Goal: Information Seeking & Learning: Learn about a topic

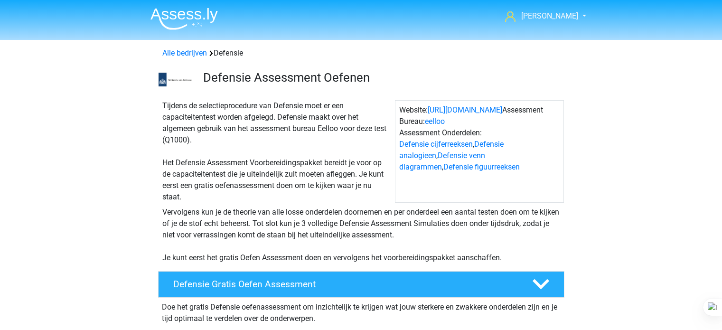
scroll to position [608, 0]
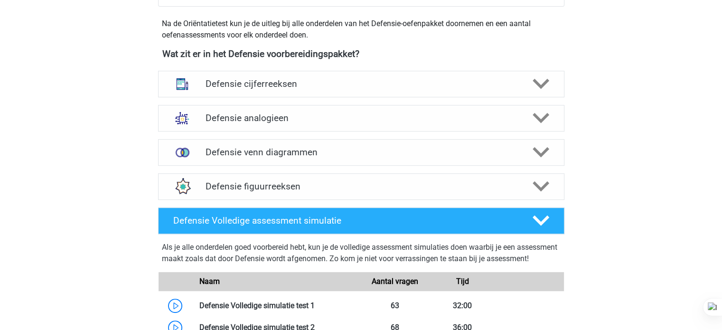
scroll to position [459, 0]
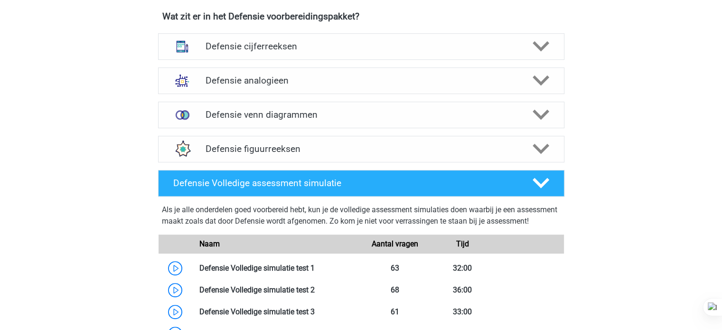
click at [588, 157] on div "Aimée aimeeommeren@gmail.com Nederlands" at bounding box center [361, 143] width 722 height 1204
click at [534, 143] on icon at bounding box center [541, 148] width 17 height 17
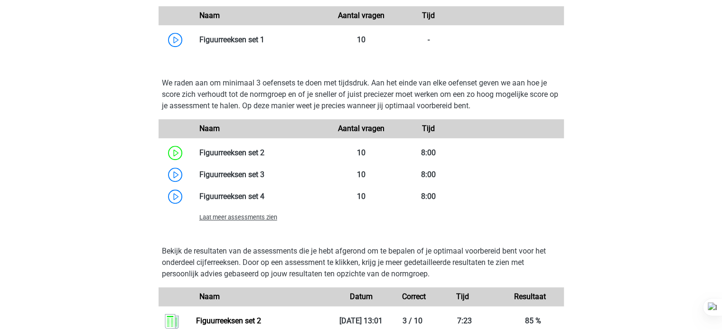
scroll to position [687, 0]
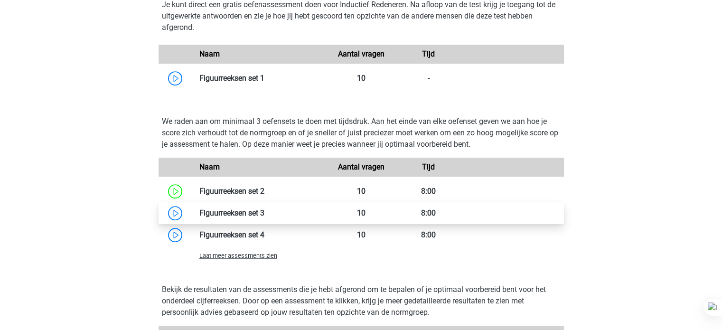
click at [264, 213] on link at bounding box center [264, 212] width 0 height 9
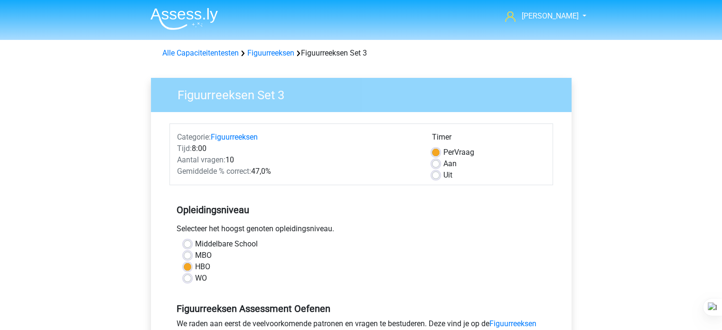
click at [434, 201] on h5 "Opleidingsniveau" at bounding box center [361, 209] width 369 height 19
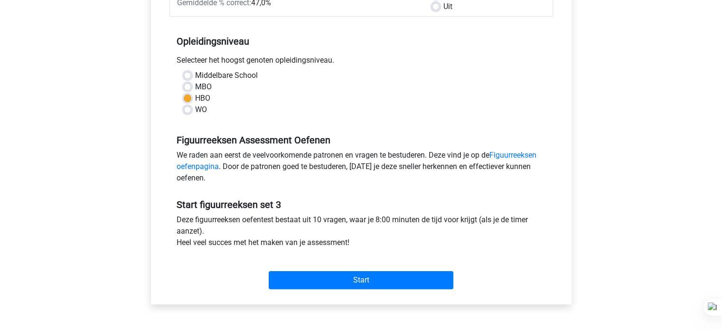
scroll to position [171, 0]
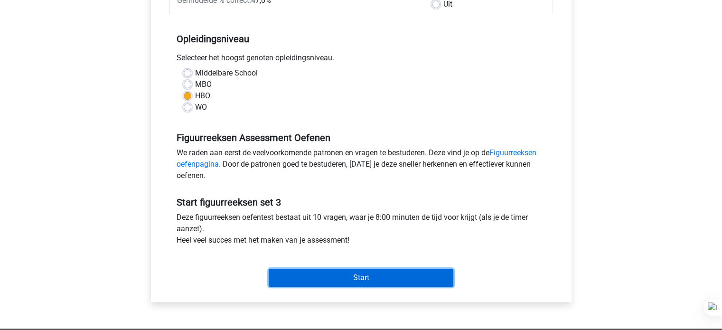
click at [377, 275] on input "Start" at bounding box center [361, 278] width 185 height 18
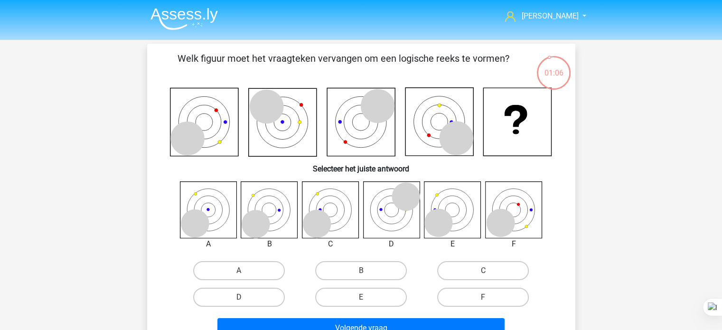
click at [0, 253] on div "Aimée aimeeommeren@gmail.com Nederlands English" at bounding box center [361, 311] width 722 height 623
click at [440, 270] on label "C" at bounding box center [483, 270] width 92 height 19
click at [483, 271] on input "C" at bounding box center [486, 274] width 6 height 6
radio input "true"
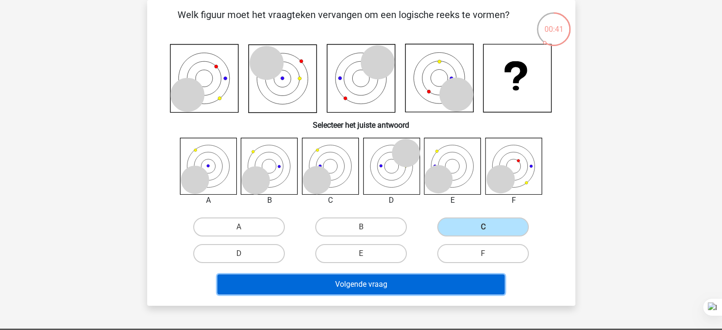
click at [386, 289] on button "Volgende vraag" at bounding box center [360, 284] width 287 height 20
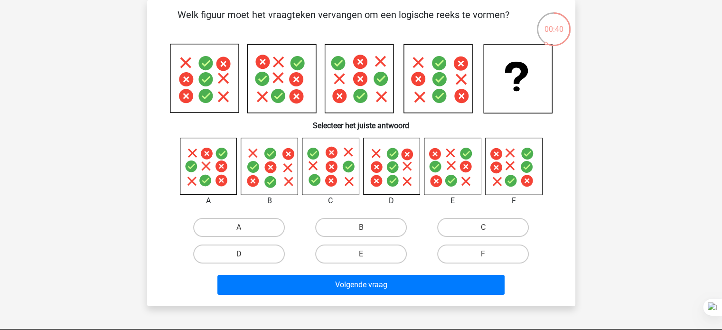
scroll to position [44, 0]
click at [318, 137] on div "Welk figuur moet het vraagteken vervangen om een logische reeks te vormen?" at bounding box center [361, 153] width 421 height 291
click at [401, 128] on h6 "Selecteer het juiste antwoord" at bounding box center [361, 121] width 398 height 17
click at [389, 256] on label "E" at bounding box center [361, 253] width 92 height 19
click at [367, 256] on input "E" at bounding box center [364, 257] width 6 height 6
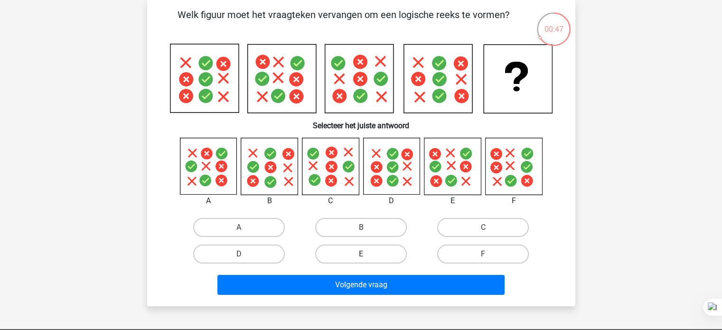
radio input "true"
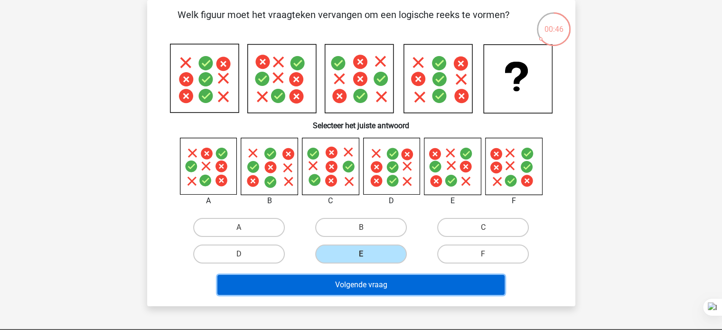
click at [345, 284] on button "Volgende vraag" at bounding box center [360, 285] width 287 height 20
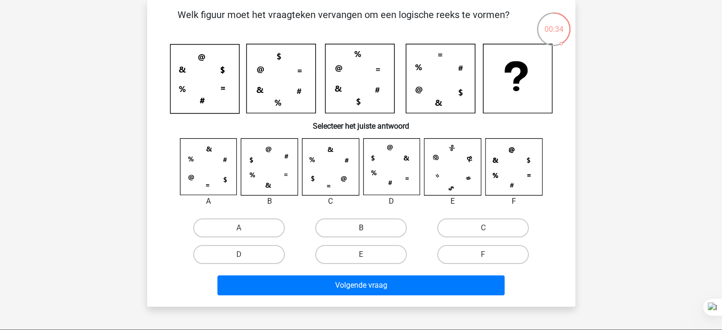
click at [379, 226] on label "B" at bounding box center [361, 227] width 92 height 19
click at [367, 228] on input "B" at bounding box center [364, 231] width 6 height 6
radio input "true"
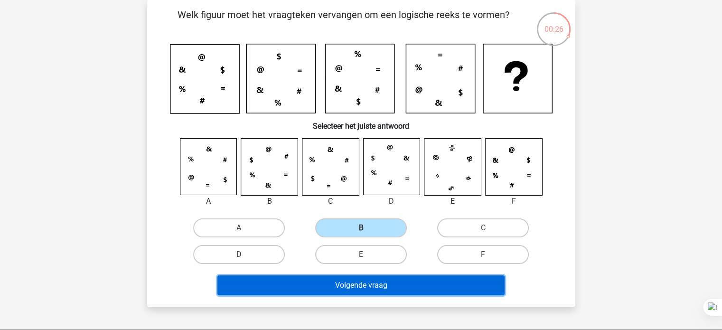
click at [374, 290] on button "Volgende vraag" at bounding box center [360, 285] width 287 height 20
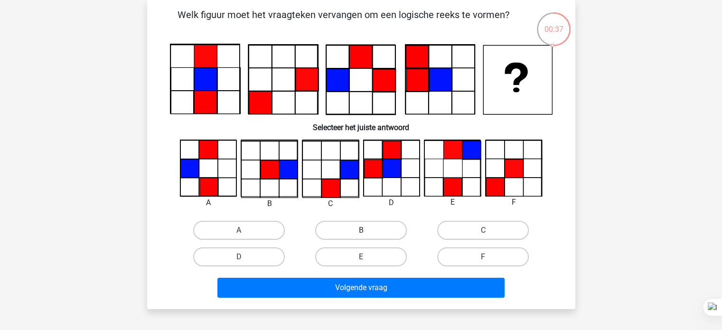
click at [353, 222] on label "B" at bounding box center [361, 230] width 92 height 19
click at [361, 230] on input "B" at bounding box center [364, 233] width 6 height 6
radio input "true"
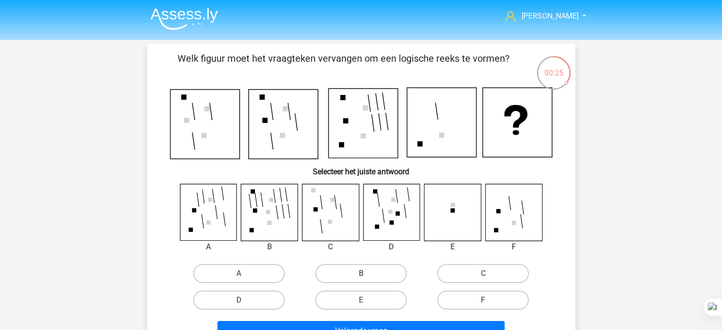
click at [331, 279] on label "B" at bounding box center [361, 273] width 92 height 19
click at [361, 279] on input "B" at bounding box center [364, 276] width 6 height 6
radio input "true"
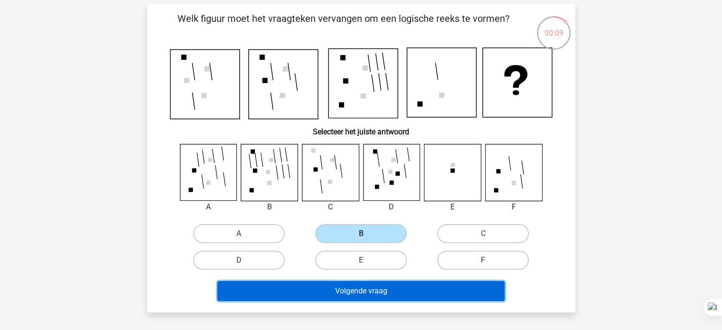
click at [263, 290] on button "Volgende vraag" at bounding box center [360, 291] width 287 height 20
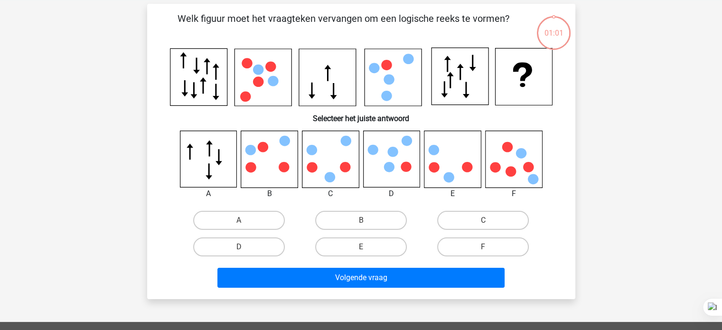
scroll to position [44, 0]
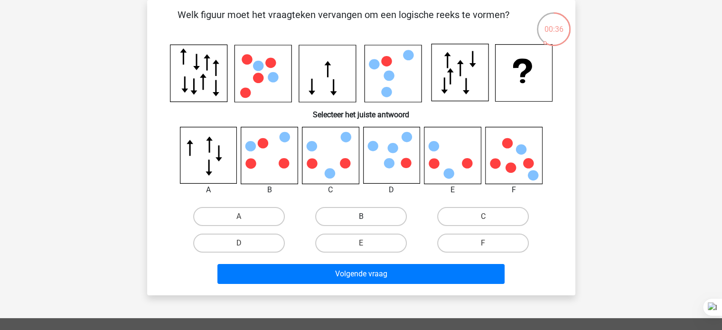
click at [343, 211] on label "B" at bounding box center [361, 216] width 92 height 19
click at [361, 216] on input "B" at bounding box center [364, 219] width 6 height 6
radio input "true"
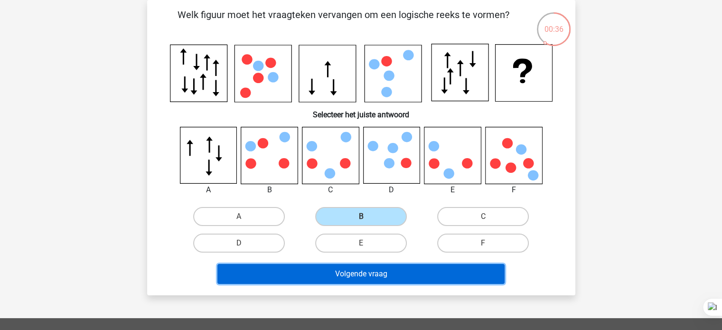
click at [313, 264] on button "Volgende vraag" at bounding box center [360, 274] width 287 height 20
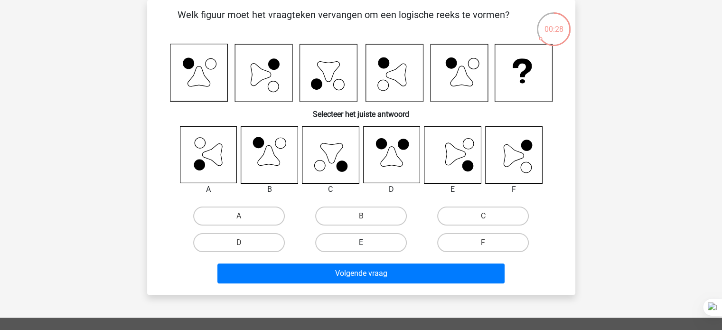
click at [349, 236] on label "E" at bounding box center [361, 242] width 92 height 19
click at [361, 243] on input "E" at bounding box center [364, 246] width 6 height 6
radio input "true"
click at [483, 241] on label "F" at bounding box center [483, 242] width 92 height 19
click at [483, 243] on input "F" at bounding box center [486, 246] width 6 height 6
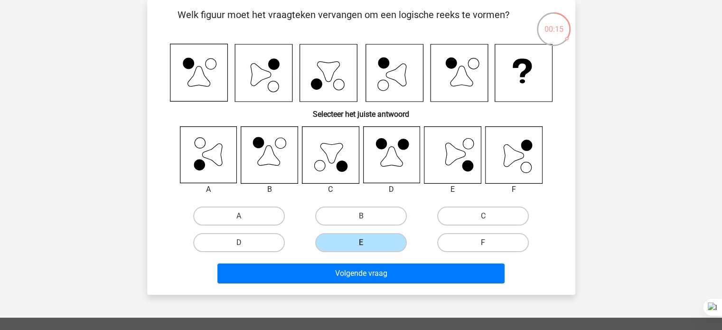
radio input "true"
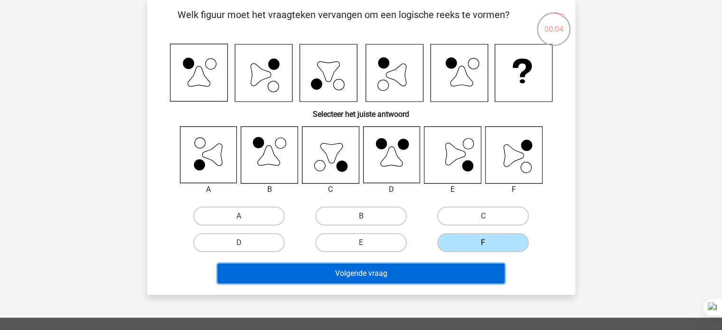
click at [314, 279] on button "Volgende vraag" at bounding box center [360, 273] width 287 height 20
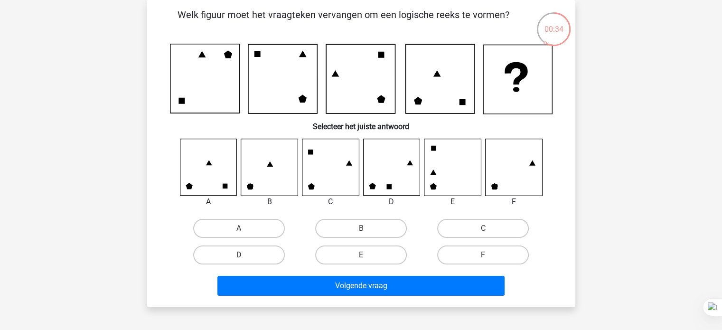
click at [476, 258] on label "F" at bounding box center [483, 254] width 92 height 19
click at [483, 258] on input "F" at bounding box center [486, 258] width 6 height 6
radio input "true"
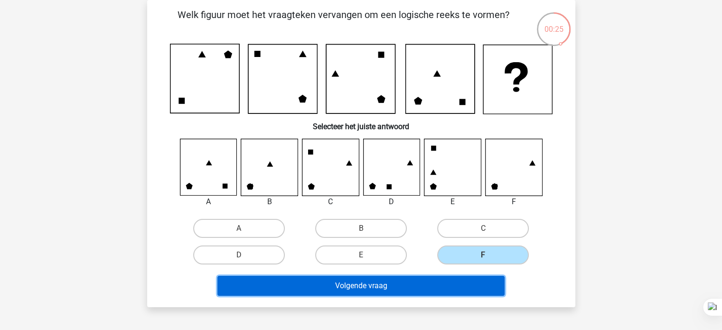
click at [279, 292] on button "Volgende vraag" at bounding box center [360, 286] width 287 height 20
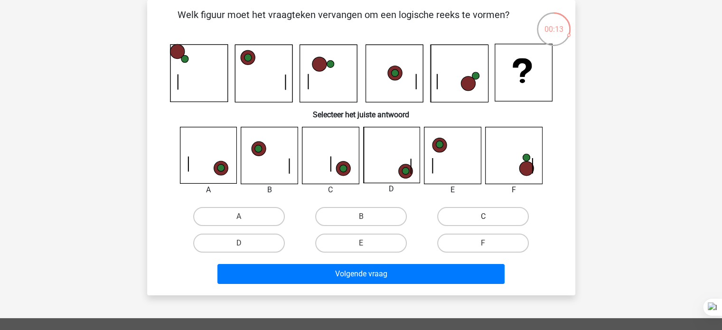
click at [471, 209] on label "C" at bounding box center [483, 216] width 92 height 19
click at [483, 216] on input "C" at bounding box center [486, 219] width 6 height 6
radio input "true"
click at [276, 247] on label "D" at bounding box center [239, 243] width 92 height 19
click at [245, 247] on input "D" at bounding box center [242, 246] width 6 height 6
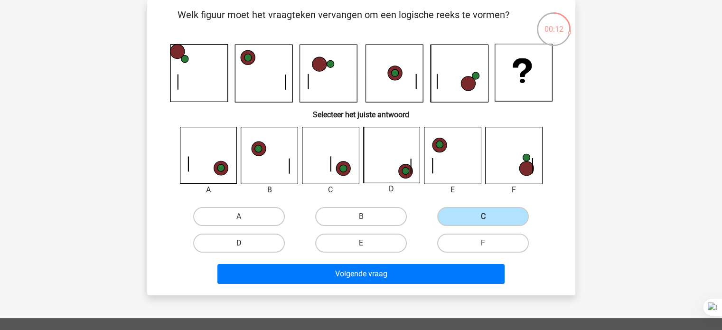
radio input "true"
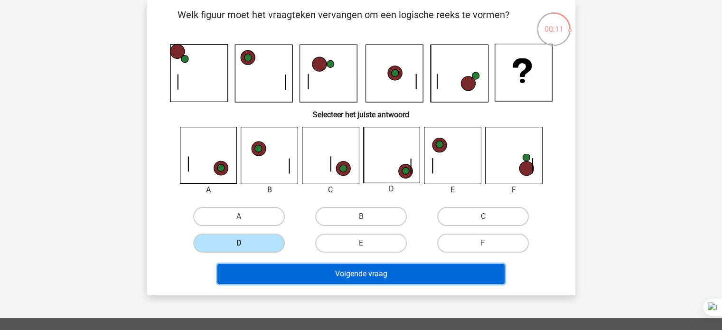
click at [318, 268] on button "Volgende vraag" at bounding box center [360, 274] width 287 height 20
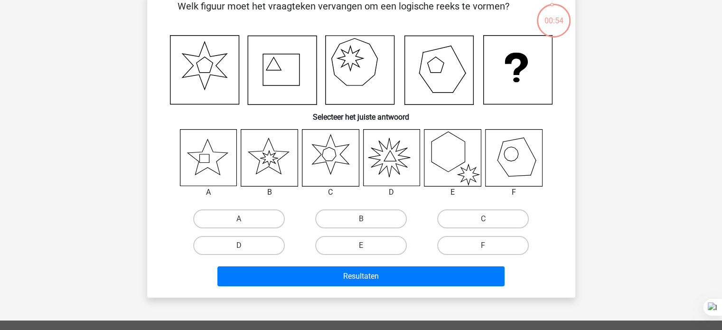
scroll to position [53, 0]
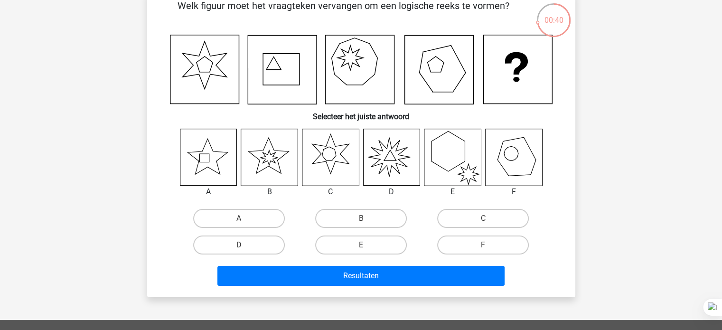
click at [242, 221] on input "A" at bounding box center [242, 221] width 6 height 6
radio input "true"
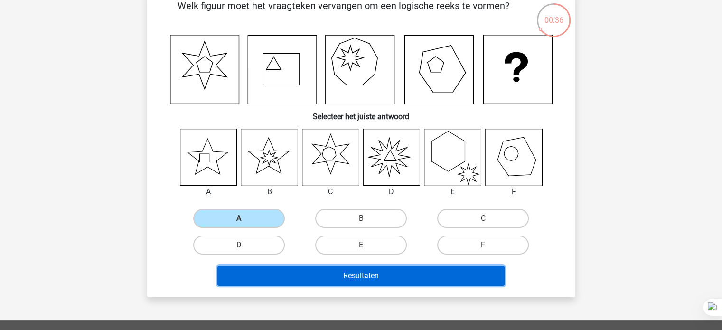
click at [359, 277] on button "Resultaten" at bounding box center [360, 276] width 287 height 20
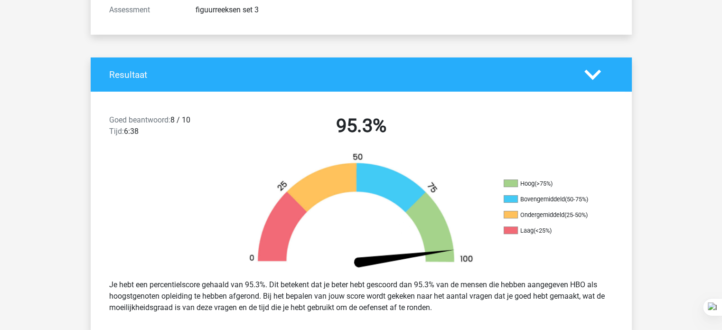
scroll to position [150, 0]
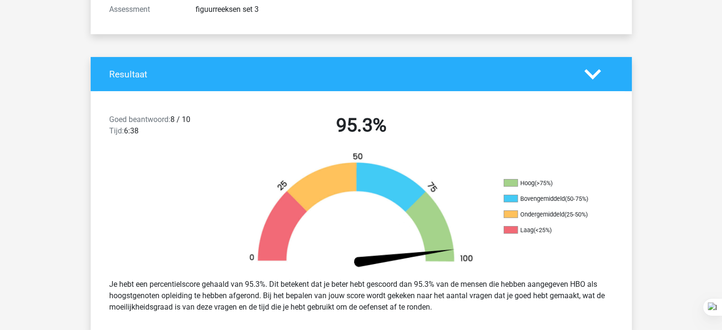
click at [162, 195] on div at bounding box center [158, 211] width 135 height 119
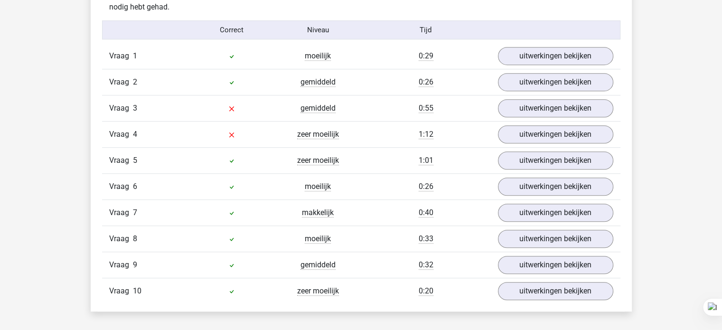
scroll to position [606, 0]
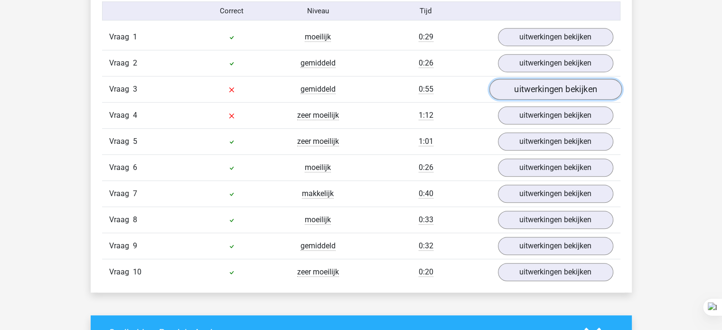
click at [532, 88] on link "uitwerkingen bekijken" at bounding box center [555, 89] width 132 height 21
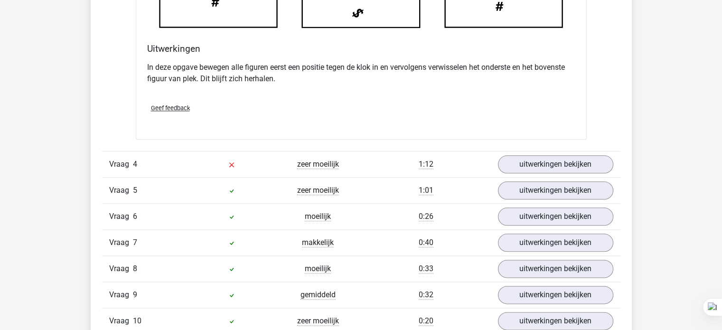
scroll to position [1099, 0]
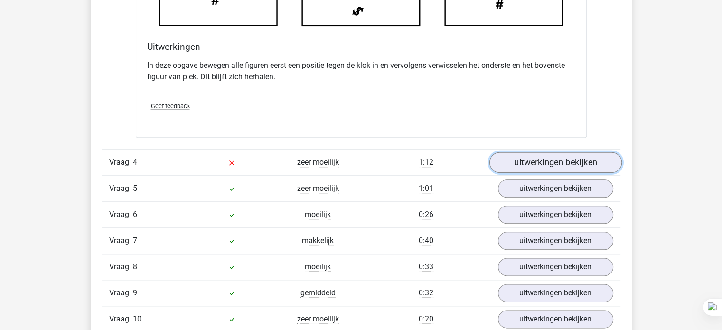
click at [540, 158] on link "uitwerkingen bekijken" at bounding box center [555, 162] width 132 height 21
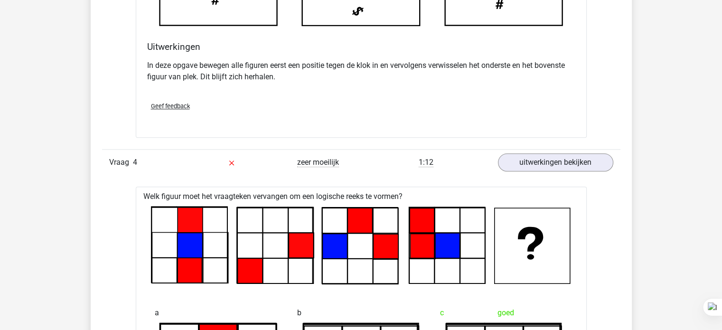
click at [391, 165] on div "1:12" at bounding box center [426, 162] width 130 height 11
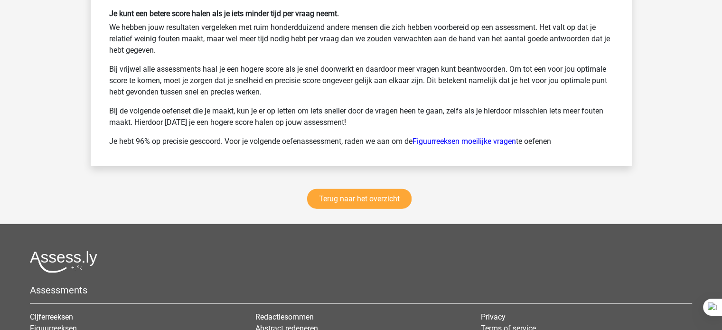
scroll to position [2438, 0]
click at [323, 202] on link "Terug naar het overzicht" at bounding box center [359, 199] width 104 height 20
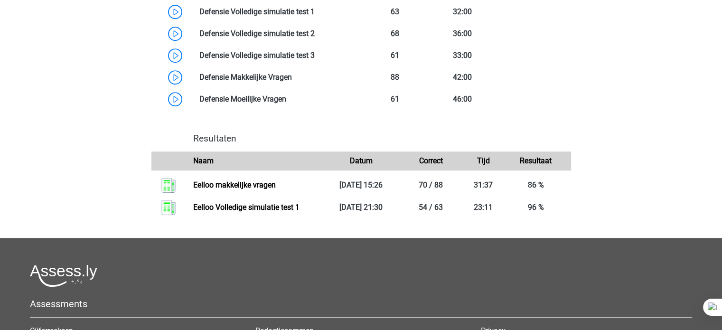
scroll to position [716, 0]
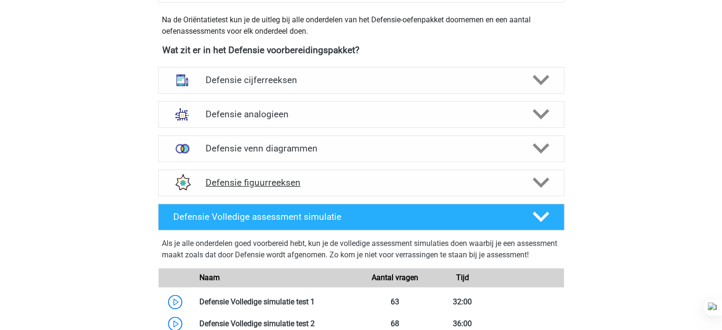
click at [327, 189] on div "Defensie figuurreeksen" at bounding box center [361, 182] width 406 height 27
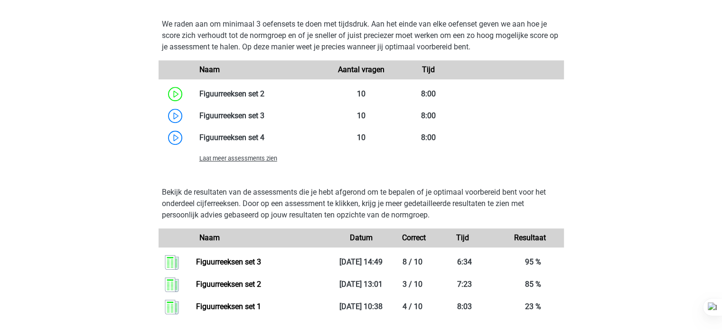
click at [260, 157] on span "Laat meer assessments zien" at bounding box center [238, 158] width 78 height 7
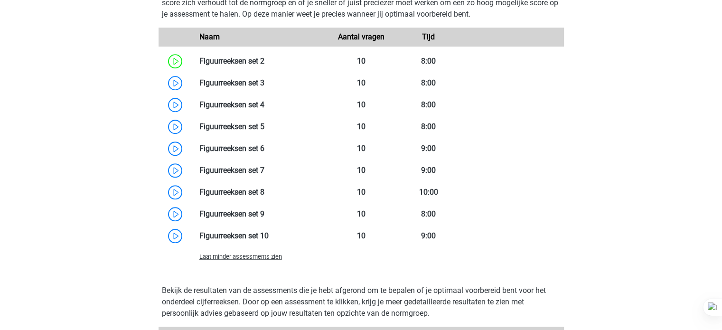
scroll to position [817, 0]
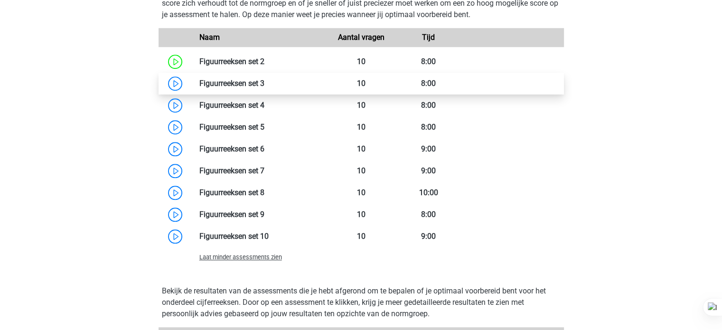
click at [264, 88] on link at bounding box center [264, 83] width 0 height 9
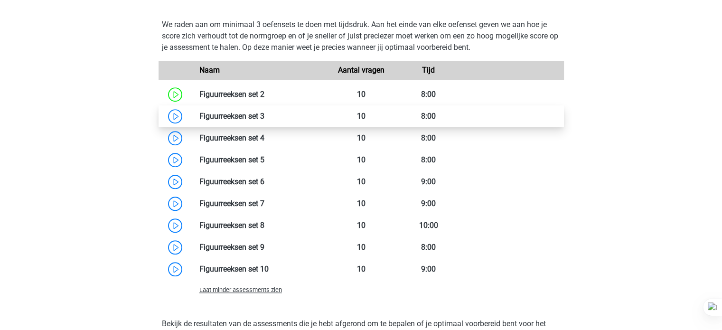
scroll to position [771, 0]
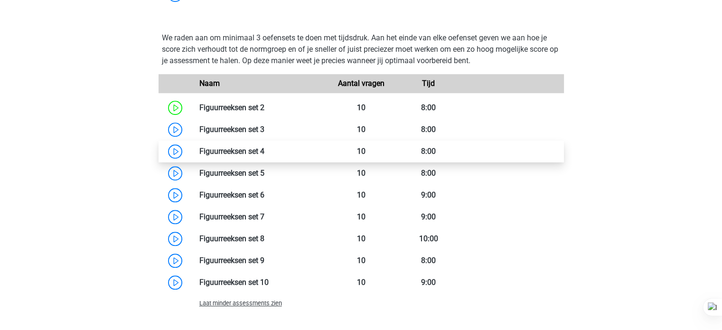
click at [264, 154] on link at bounding box center [264, 151] width 0 height 9
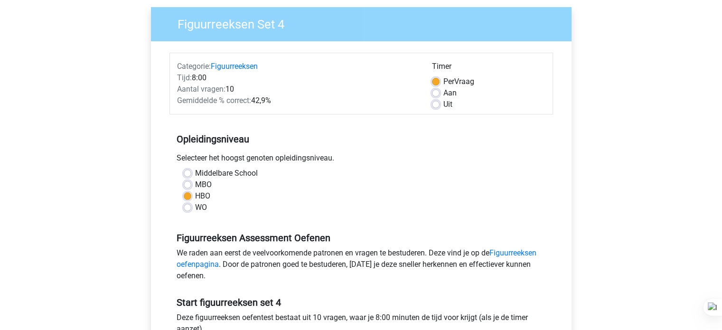
scroll to position [208, 0]
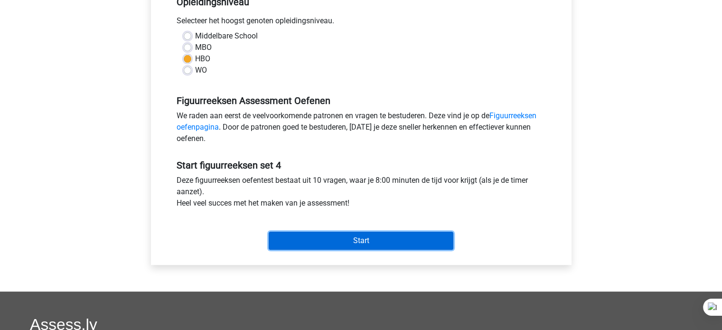
click at [330, 241] on input "Start" at bounding box center [361, 241] width 185 height 18
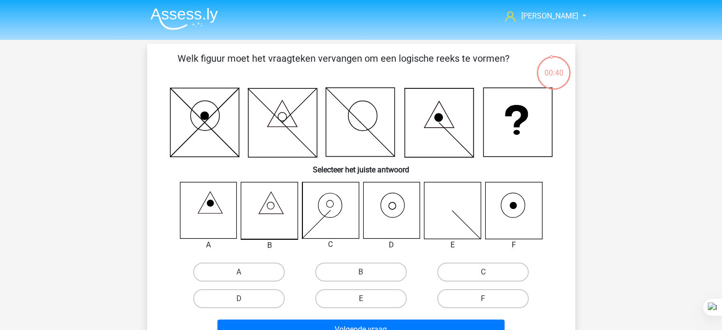
scroll to position [34, 0]
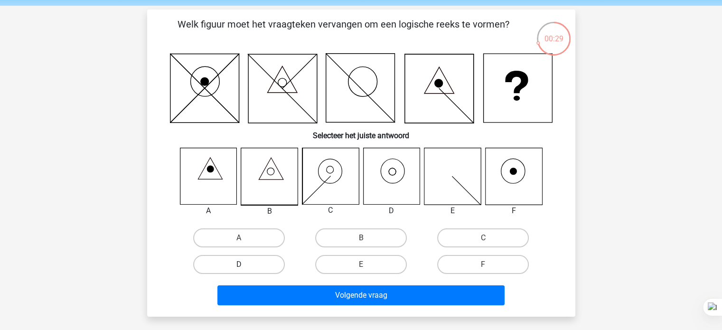
click at [262, 270] on label "D" at bounding box center [239, 264] width 92 height 19
click at [245, 270] on input "D" at bounding box center [242, 267] width 6 height 6
radio input "true"
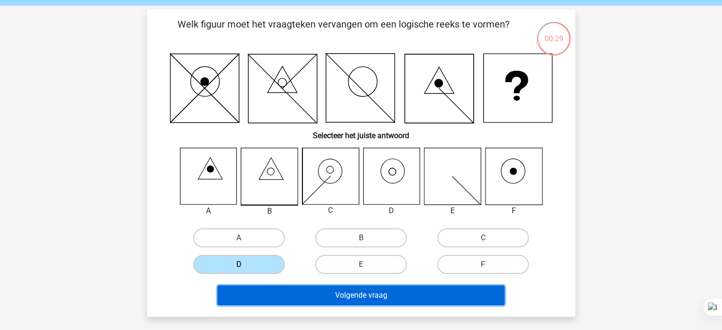
click at [323, 294] on button "Volgende vraag" at bounding box center [360, 295] width 287 height 20
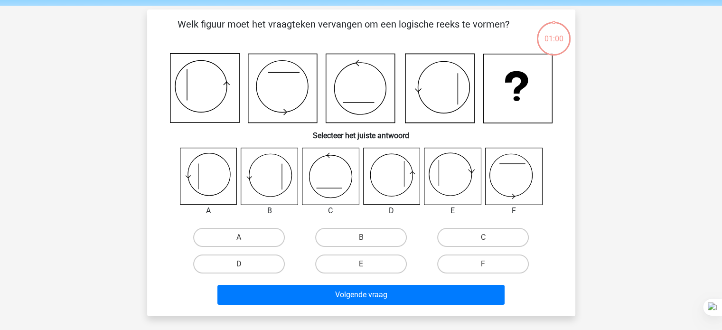
scroll to position [44, 0]
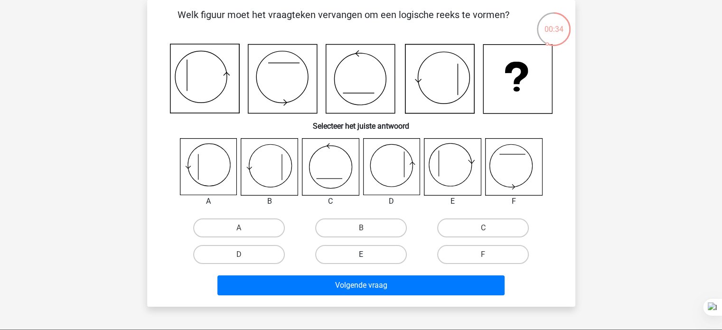
click at [376, 261] on label "E" at bounding box center [361, 254] width 92 height 19
click at [367, 261] on input "E" at bounding box center [364, 257] width 6 height 6
radio input "true"
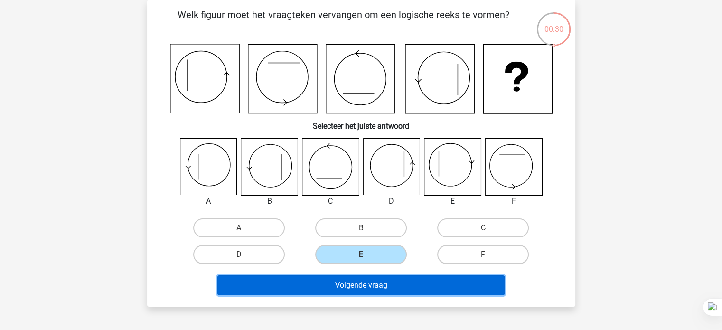
click at [393, 291] on button "Volgende vraag" at bounding box center [360, 285] width 287 height 20
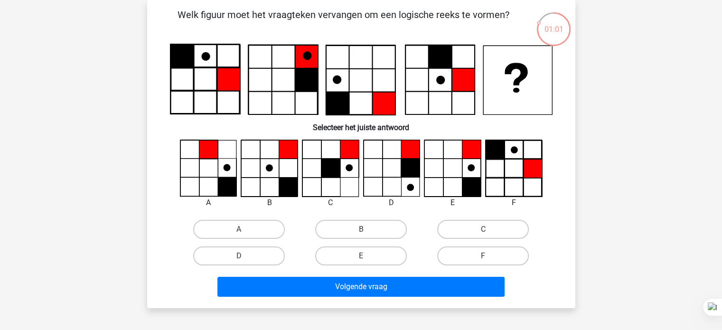
click at [391, 165] on icon at bounding box center [391, 168] width 56 height 56
click at [402, 253] on label "E" at bounding box center [361, 255] width 92 height 19
click at [367, 256] on input "E" at bounding box center [364, 259] width 6 height 6
radio input "true"
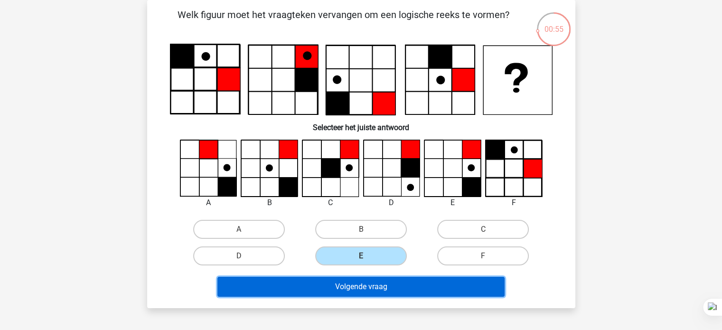
click at [392, 283] on button "Volgende vraag" at bounding box center [360, 287] width 287 height 20
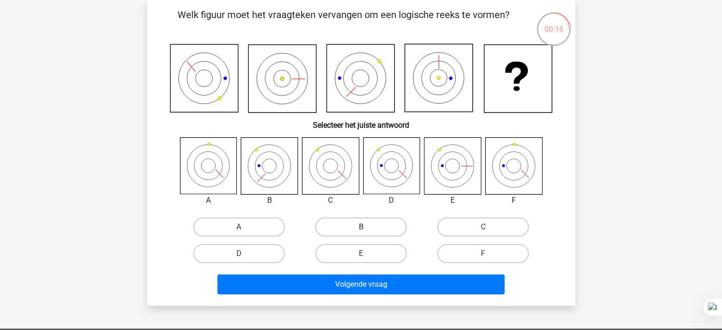
click at [352, 221] on label "B" at bounding box center [361, 226] width 92 height 19
click at [361, 227] on input "B" at bounding box center [364, 230] width 6 height 6
radio input "true"
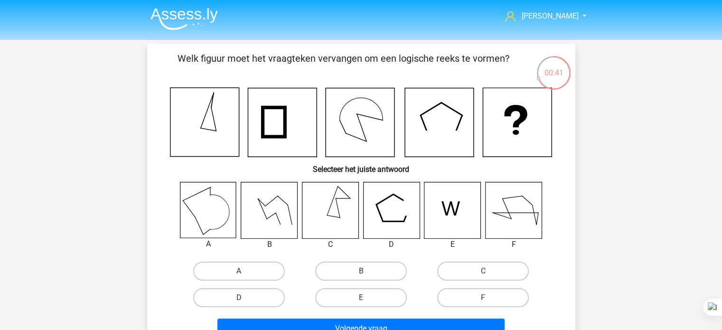
click at [441, 179] on div "Welk figuur moet het vraagteken vervangen om een logische reeks te vormen? Sele…" at bounding box center [361, 196] width 421 height 291
click at [277, 278] on label "A" at bounding box center [239, 271] width 92 height 19
click at [245, 277] on input "A" at bounding box center [242, 274] width 6 height 6
radio input "true"
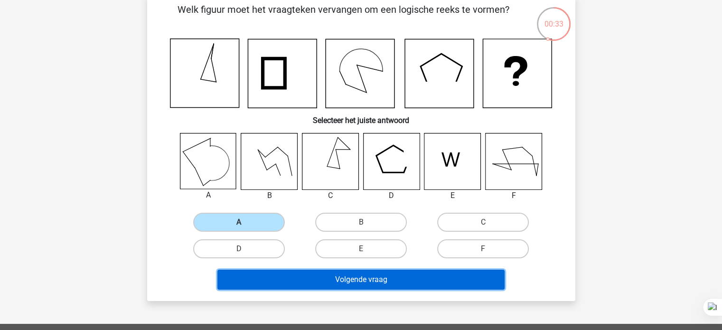
click at [314, 281] on button "Volgende vraag" at bounding box center [360, 280] width 287 height 20
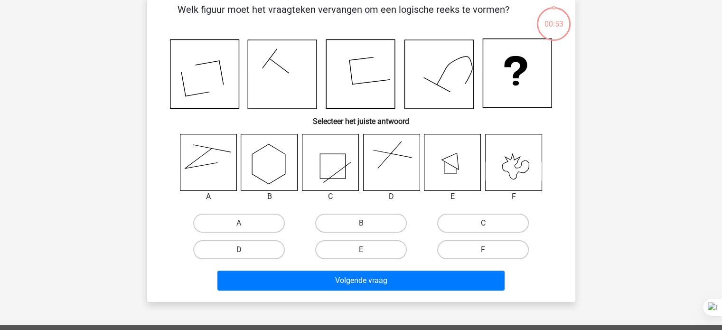
scroll to position [44, 0]
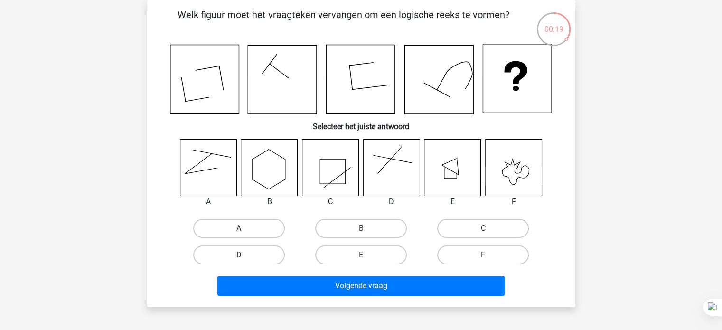
click at [243, 227] on label "A" at bounding box center [239, 228] width 92 height 19
click at [243, 228] on input "A" at bounding box center [242, 231] width 6 height 6
radio input "true"
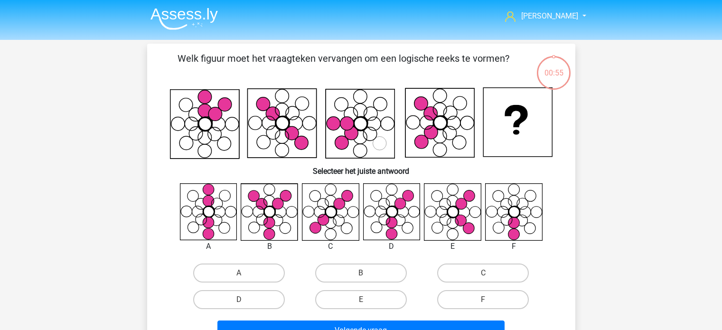
scroll to position [44, 0]
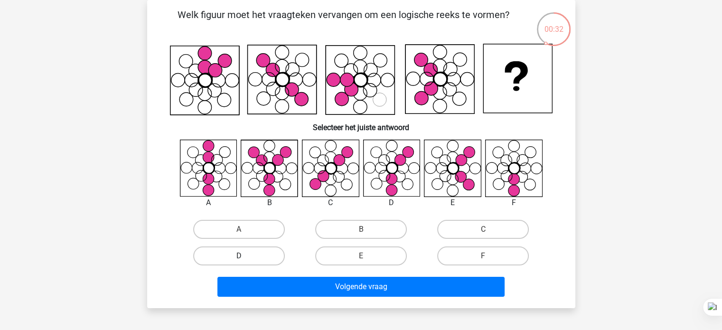
click at [266, 250] on label "D" at bounding box center [239, 255] width 92 height 19
click at [245, 256] on input "D" at bounding box center [242, 259] width 6 height 6
radio input "true"
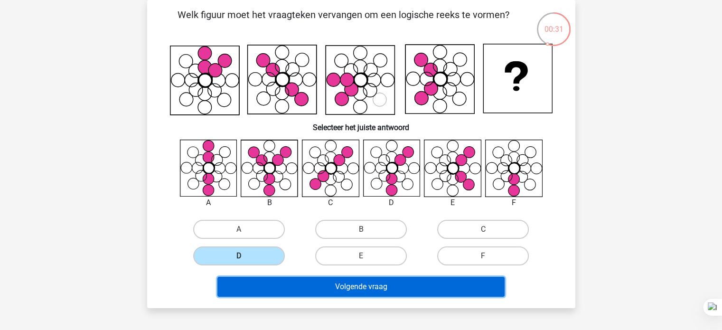
click at [311, 285] on button "Volgende vraag" at bounding box center [360, 287] width 287 height 20
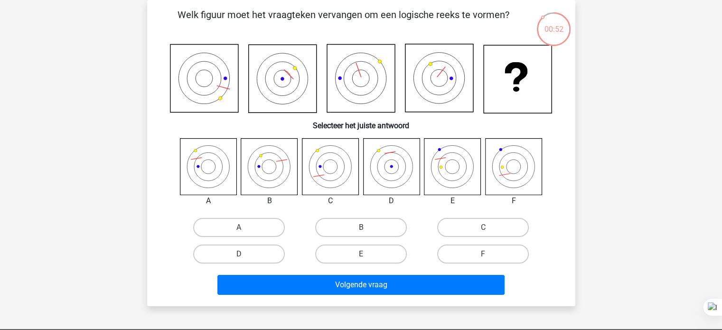
click at [391, 165] on icon at bounding box center [391, 166] width 3 height 3
click at [473, 221] on label "C" at bounding box center [483, 227] width 92 height 19
click at [483, 227] on input "C" at bounding box center [486, 230] width 6 height 6
radio input "true"
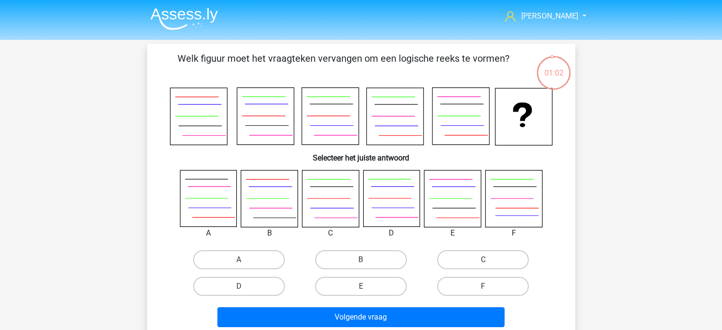
scroll to position [44, 0]
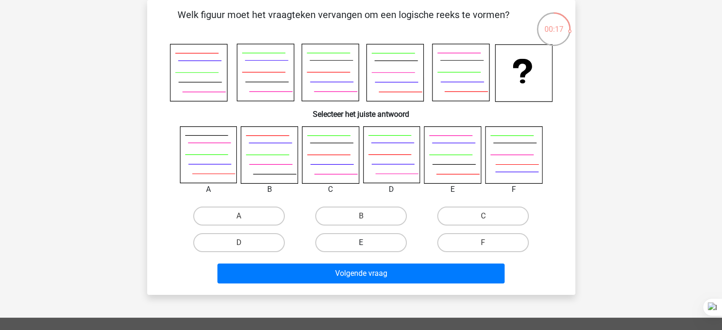
click at [350, 239] on label "E" at bounding box center [361, 242] width 92 height 19
click at [361, 243] on input "E" at bounding box center [364, 246] width 6 height 6
radio input "true"
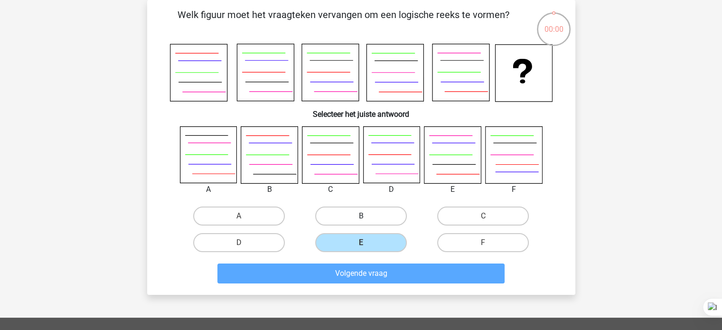
click at [393, 210] on label "B" at bounding box center [361, 215] width 92 height 19
click at [367, 216] on input "B" at bounding box center [364, 219] width 6 height 6
radio input "true"
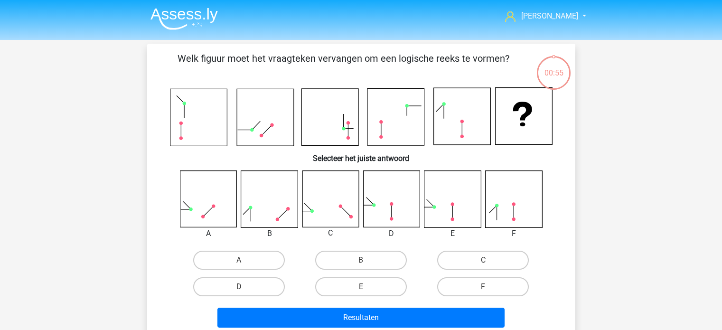
scroll to position [44, 0]
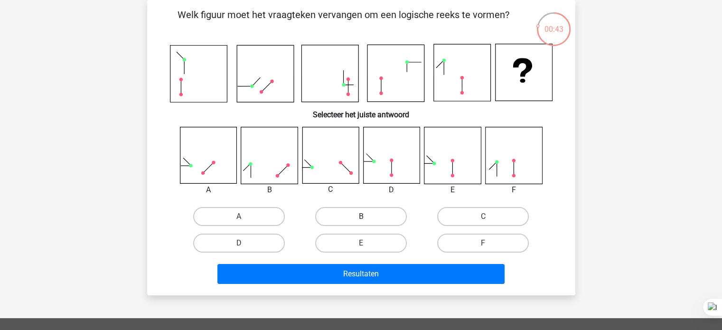
click at [327, 215] on label "B" at bounding box center [361, 216] width 92 height 19
click at [361, 216] on input "B" at bounding box center [364, 219] width 6 height 6
radio input "true"
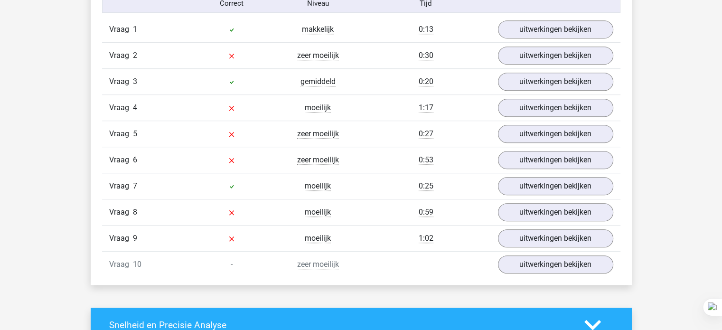
scroll to position [606, 0]
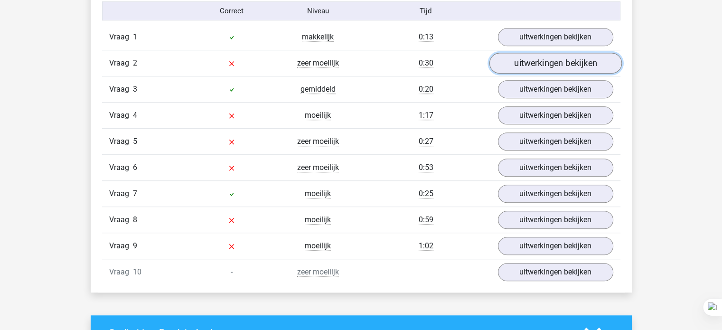
click at [552, 66] on link "uitwerkingen bekijken" at bounding box center [555, 63] width 132 height 21
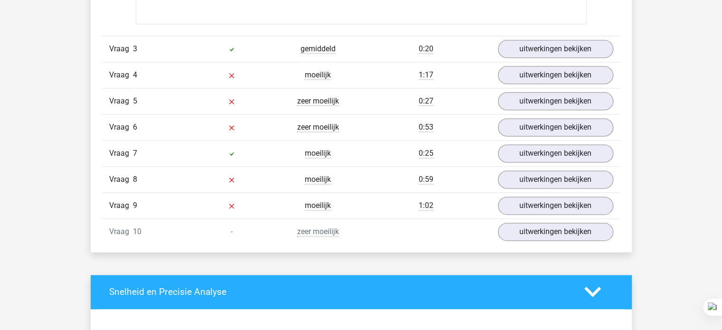
scroll to position [1228, 0]
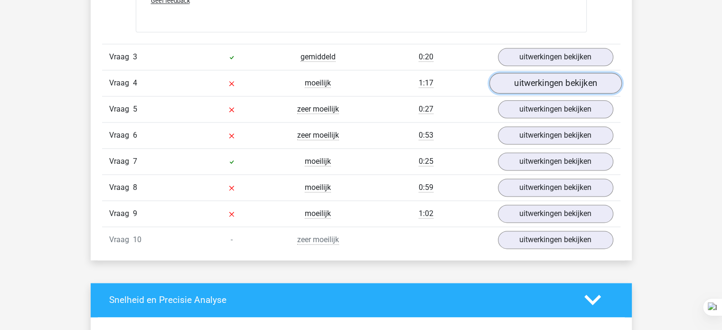
click at [558, 85] on link "uitwerkingen bekijken" at bounding box center [555, 83] width 132 height 21
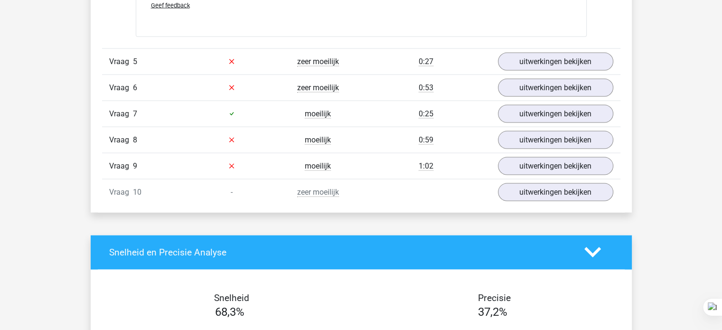
scroll to position [1908, 0]
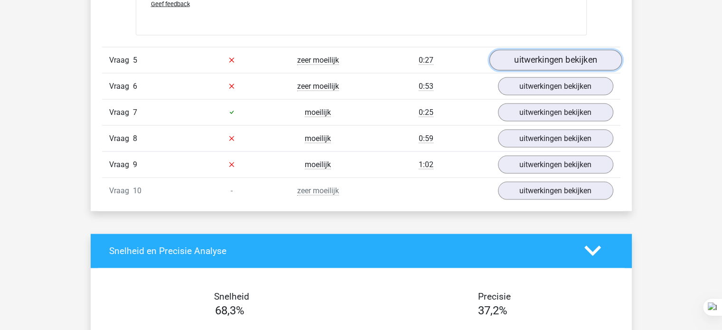
click at [547, 55] on link "uitwerkingen bekijken" at bounding box center [555, 60] width 132 height 21
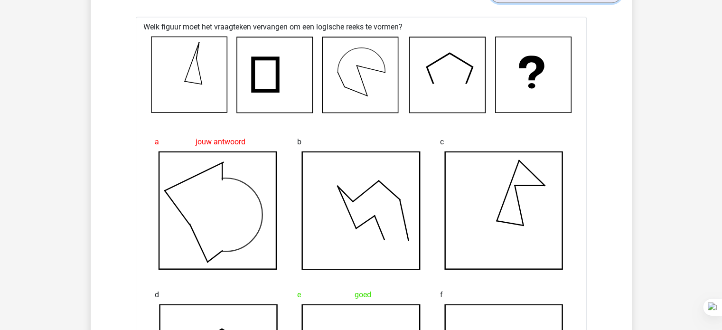
scroll to position [1976, 0]
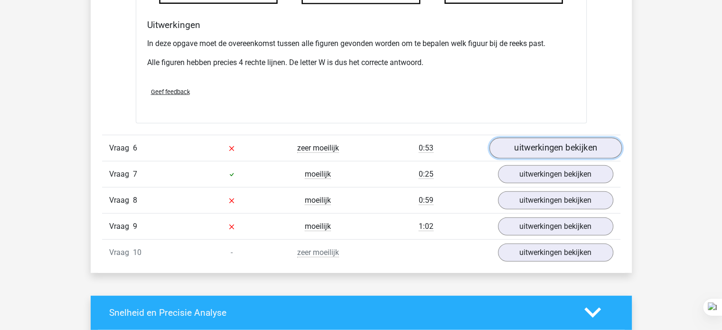
click at [534, 145] on link "uitwerkingen bekijken" at bounding box center [555, 148] width 132 height 21
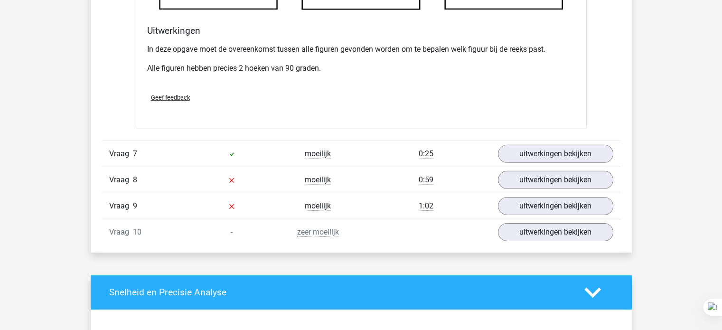
scroll to position [2968, 0]
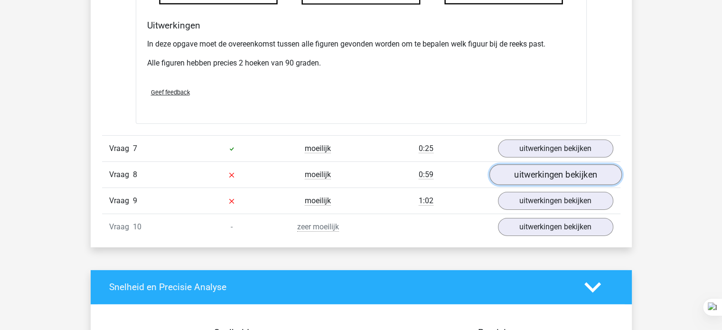
click at [528, 178] on link "uitwerkingen bekijken" at bounding box center [555, 174] width 132 height 21
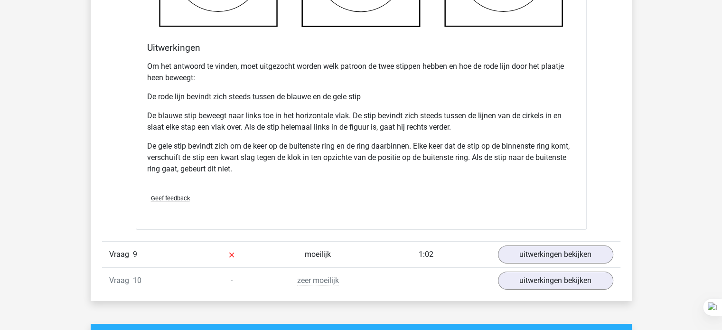
scroll to position [3552, 0]
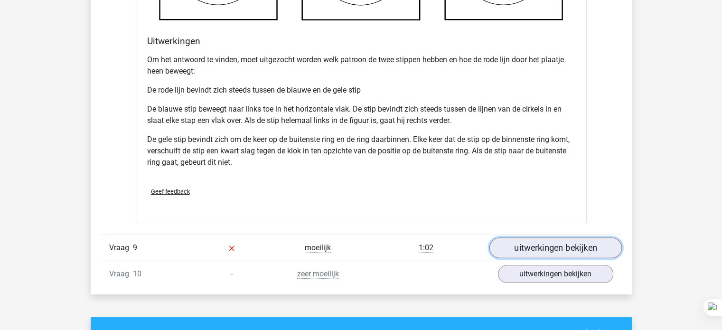
click at [544, 245] on link "uitwerkingen bekijken" at bounding box center [555, 247] width 132 height 21
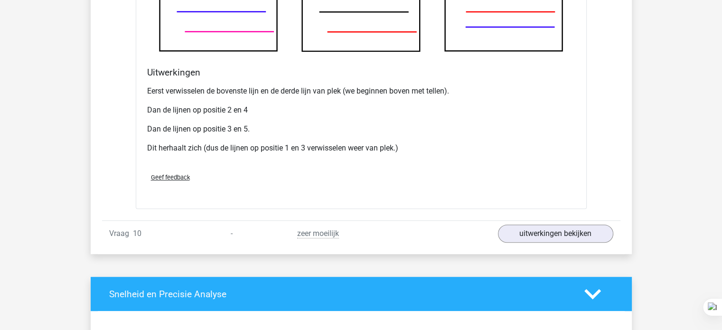
scroll to position [4084, 0]
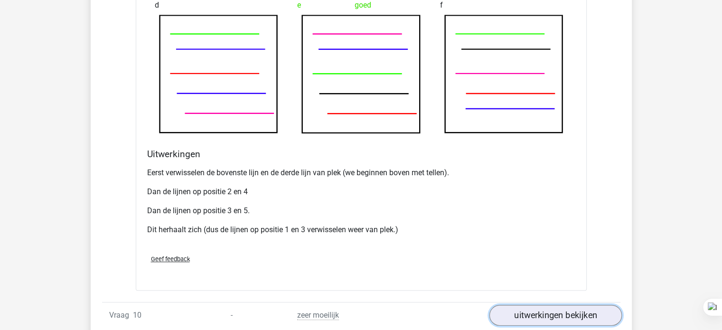
click at [533, 305] on link "uitwerkingen bekijken" at bounding box center [555, 315] width 132 height 21
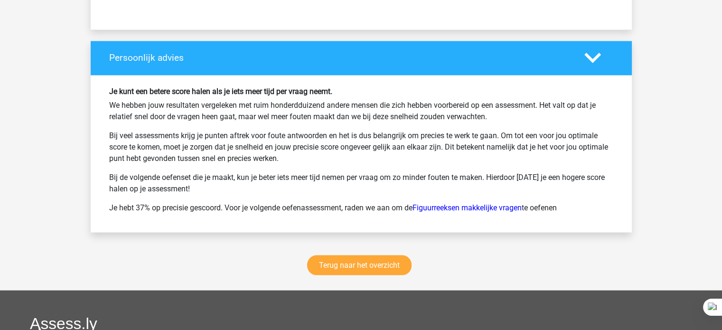
scroll to position [5332, 0]
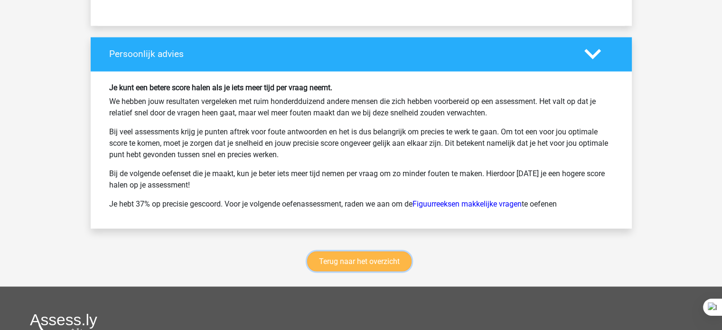
click at [318, 264] on link "Terug naar het overzicht" at bounding box center [359, 261] width 104 height 20
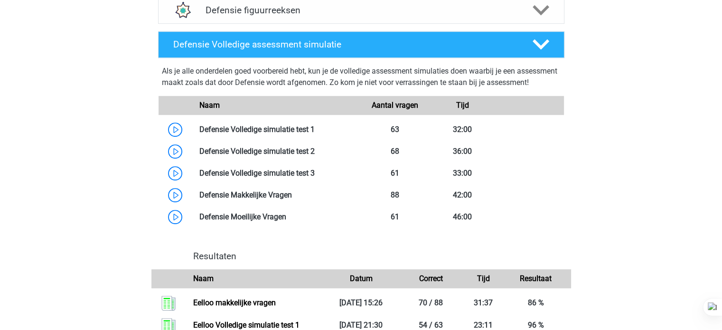
scroll to position [598, 0]
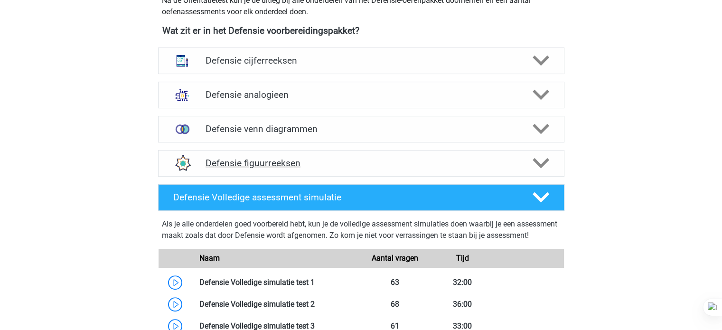
click at [328, 157] on div "Defensie figuurreeksen" at bounding box center [361, 163] width 406 height 27
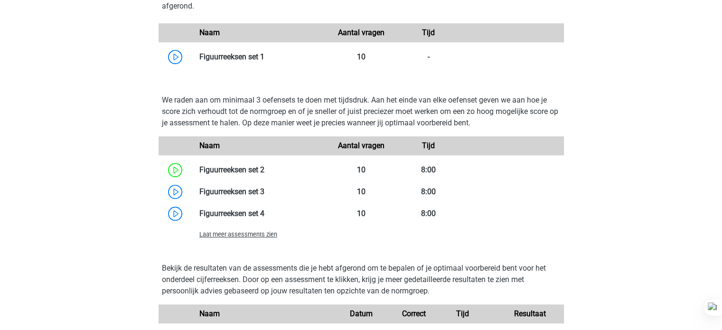
click at [225, 234] on span "Laat meer assessments zien" at bounding box center [238, 234] width 78 height 7
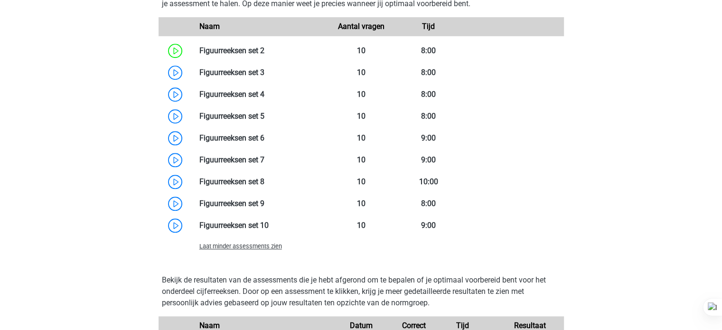
scroll to position [824, 0]
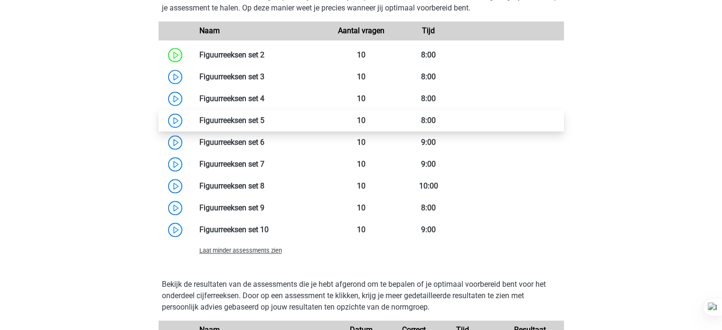
click at [264, 120] on link at bounding box center [264, 120] width 0 height 9
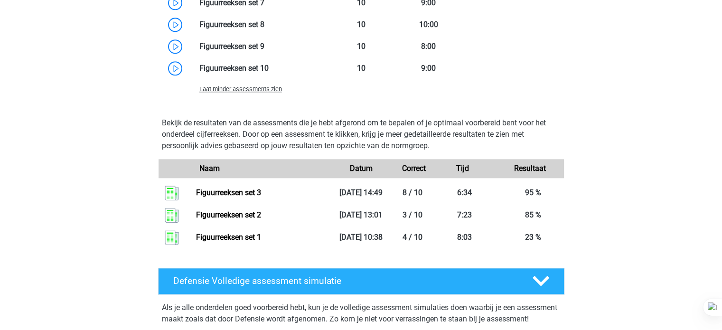
scroll to position [1010, 0]
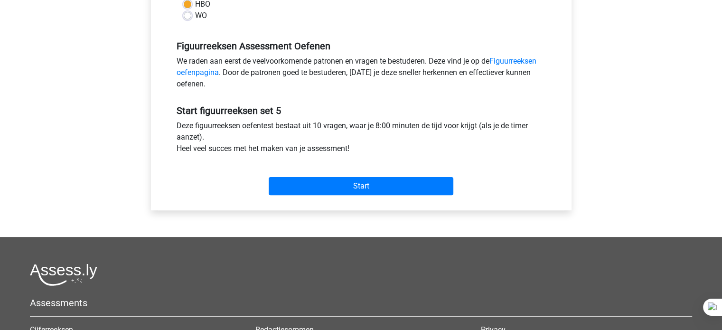
scroll to position [264, 0]
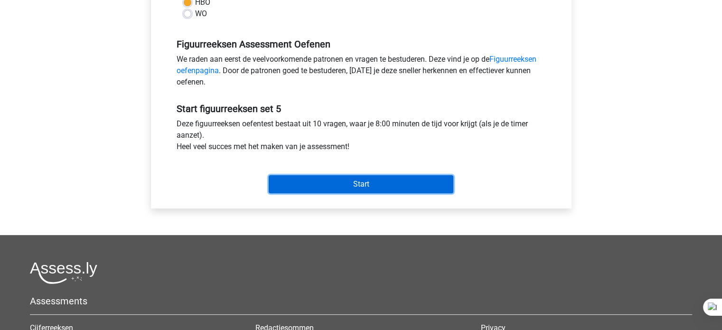
click at [330, 185] on input "Start" at bounding box center [361, 184] width 185 height 18
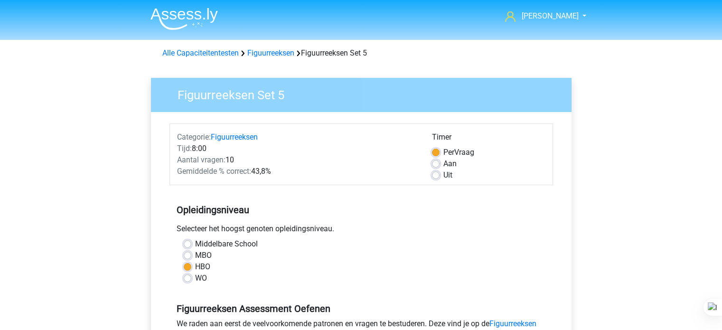
scroll to position [0, 0]
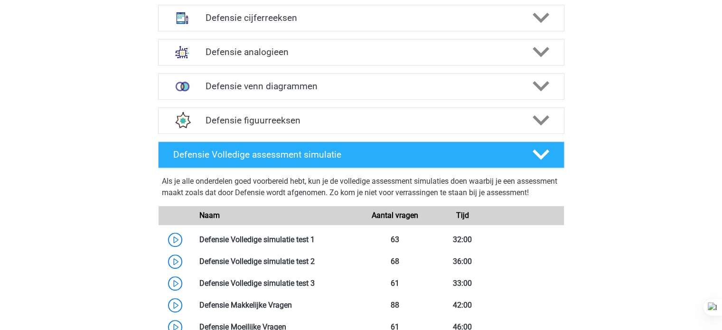
scroll to position [507, 0]
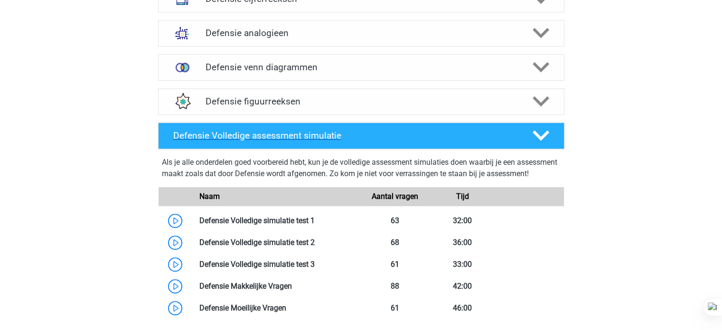
click at [236, 124] on div "Defensie Volledige assessment simulatie" at bounding box center [361, 135] width 406 height 27
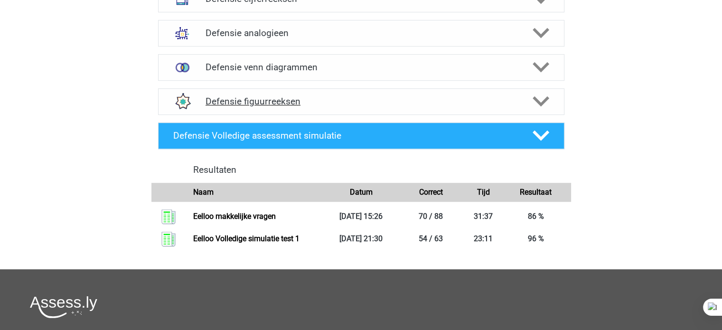
click at [258, 96] on h4 "Defensie figuurreeksen" at bounding box center [361, 101] width 311 height 11
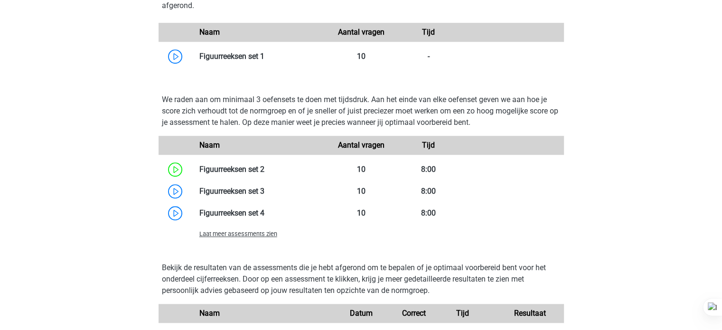
scroll to position [733, 0]
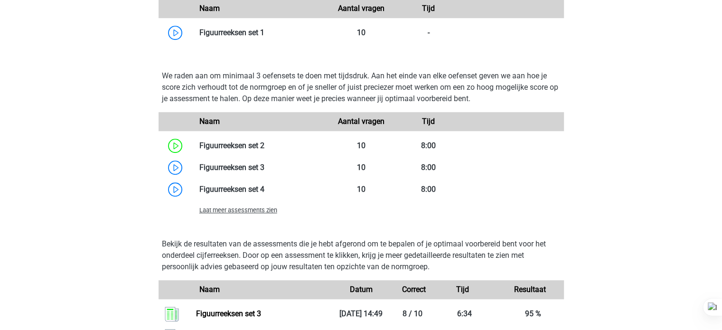
click at [223, 211] on span "Laat meer assessments zien" at bounding box center [238, 209] width 78 height 7
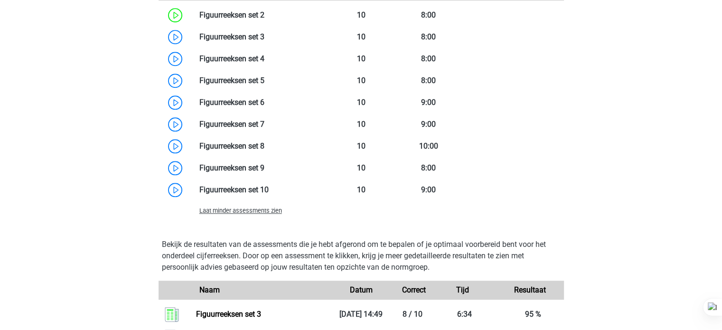
scroll to position [868, 0]
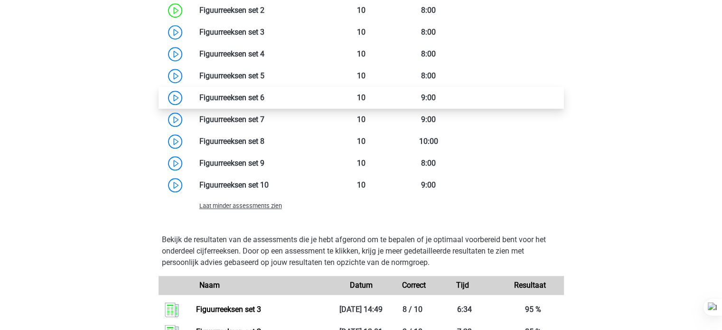
click at [264, 94] on link at bounding box center [264, 97] width 0 height 9
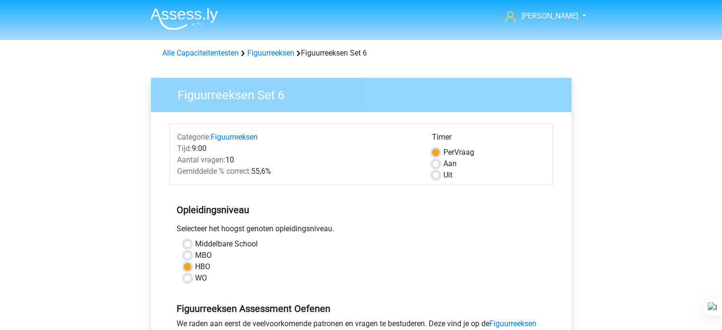
scroll to position [229, 0]
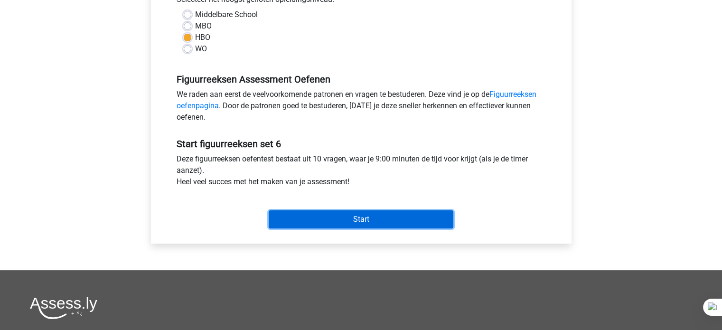
click at [346, 227] on input "Start" at bounding box center [361, 219] width 185 height 18
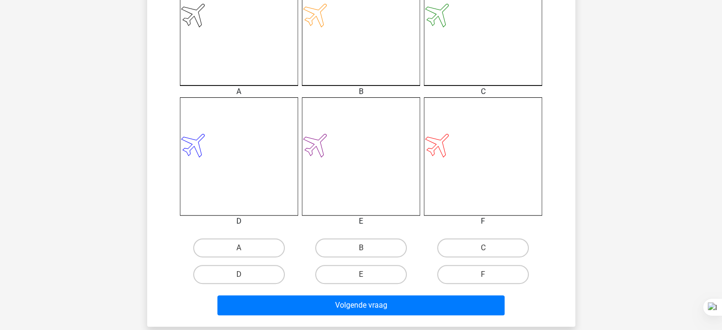
scroll to position [315, 0]
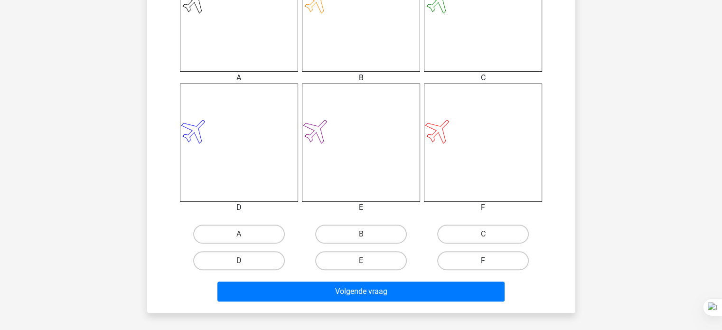
click at [462, 263] on label "F" at bounding box center [483, 260] width 92 height 19
click at [483, 263] on input "F" at bounding box center [486, 264] width 6 height 6
radio input "true"
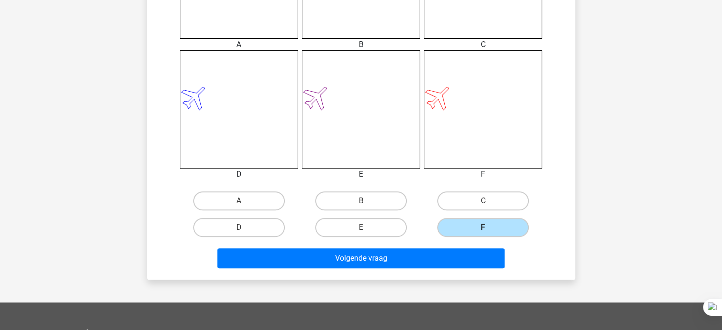
scroll to position [361, 0]
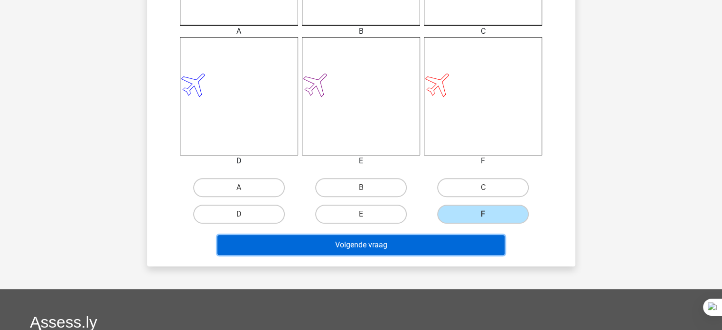
click at [361, 249] on button "Volgende vraag" at bounding box center [360, 245] width 287 height 20
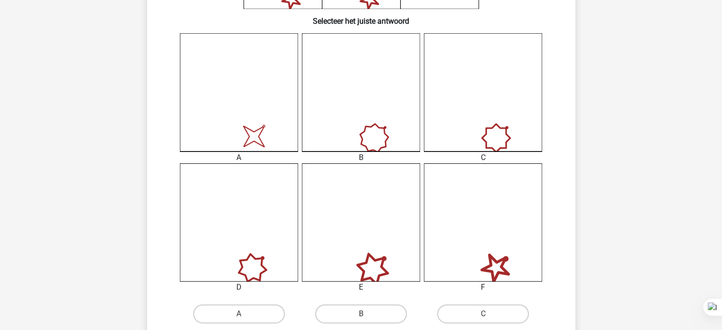
scroll to position [236, 0]
click at [222, 140] on icon "image/svg+xml" at bounding box center [239, 91] width 118 height 118
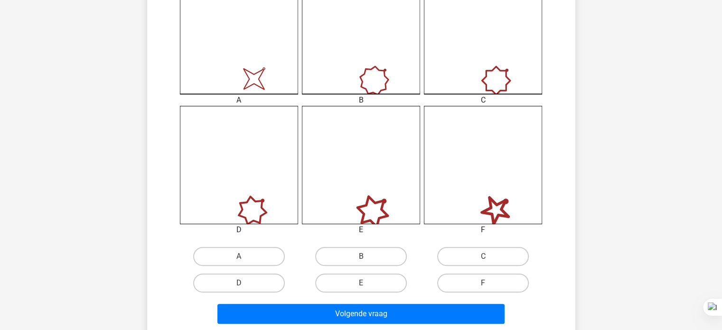
scroll to position [302, 0]
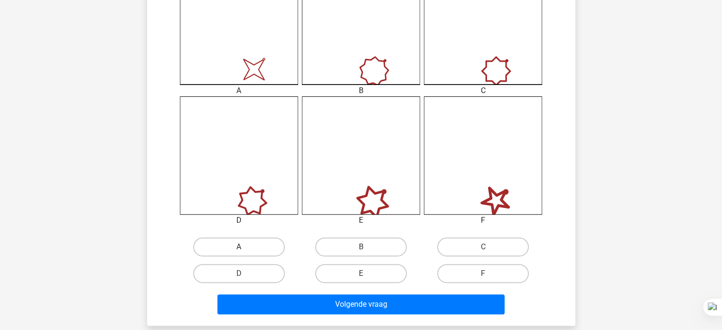
click at [206, 248] on label "A" at bounding box center [239, 246] width 92 height 19
click at [239, 248] on input "A" at bounding box center [242, 250] width 6 height 6
radio input "true"
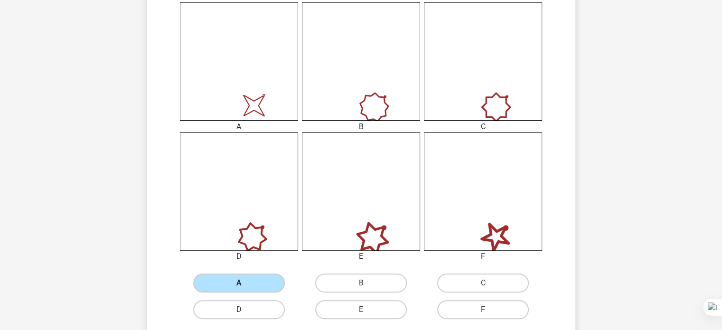
scroll to position [267, 0]
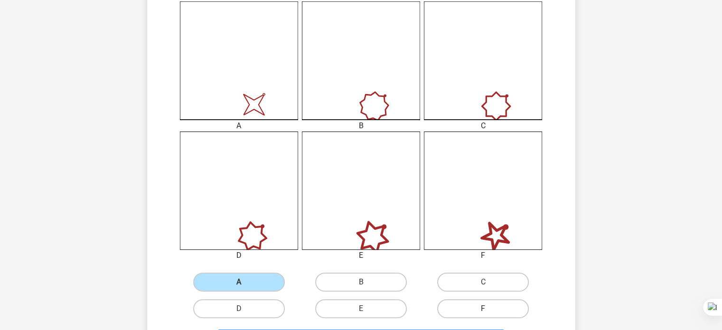
click at [463, 305] on label "F" at bounding box center [483, 308] width 92 height 19
click at [483, 309] on input "F" at bounding box center [486, 312] width 6 height 6
radio input "true"
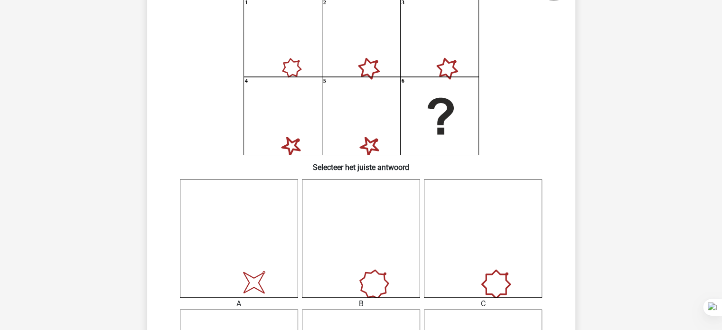
scroll to position [88, 0]
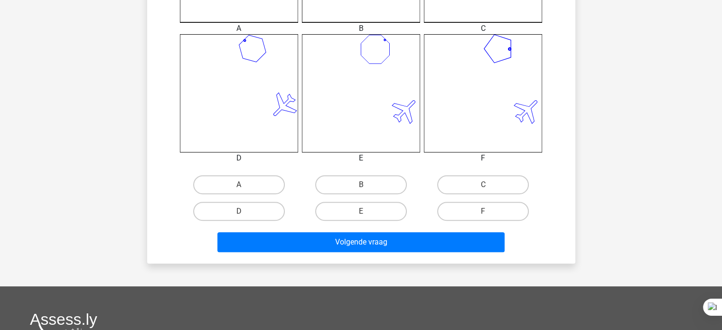
scroll to position [365, 0]
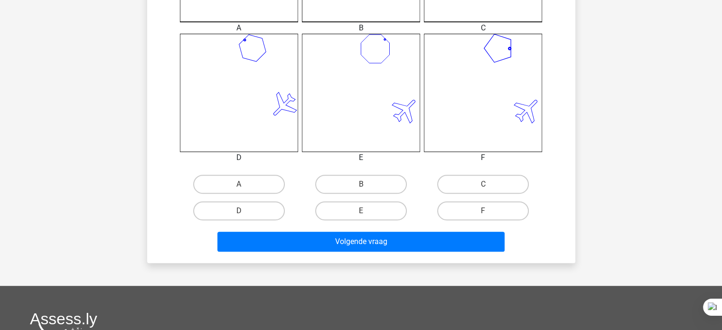
click at [364, 187] on input "B" at bounding box center [364, 187] width 6 height 6
radio input "true"
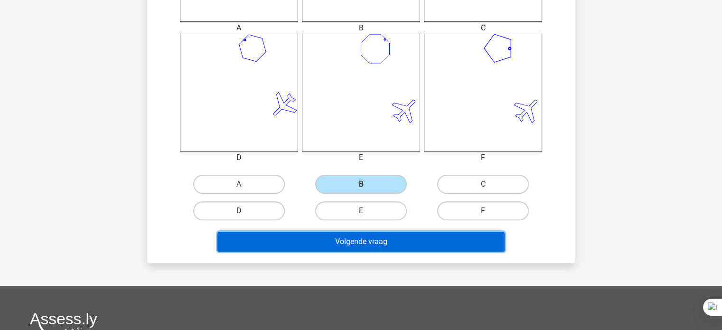
click at [353, 243] on button "Volgende vraag" at bounding box center [360, 242] width 287 height 20
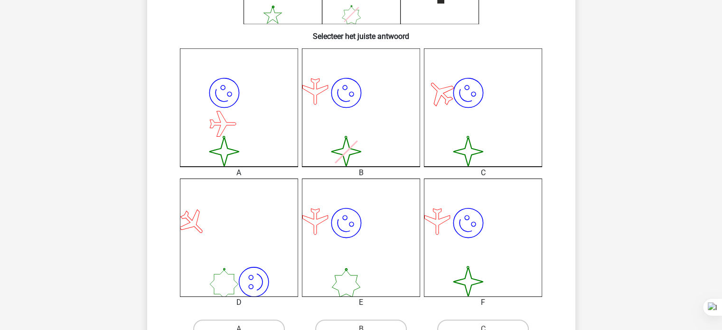
scroll to position [220, 0]
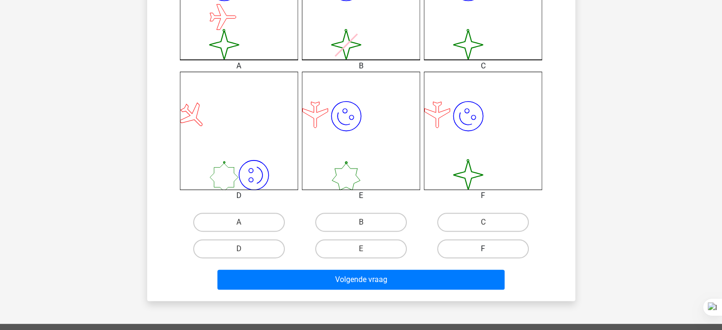
click at [480, 245] on label "F" at bounding box center [483, 248] width 92 height 19
click at [483, 249] on input "F" at bounding box center [486, 252] width 6 height 6
radio input "true"
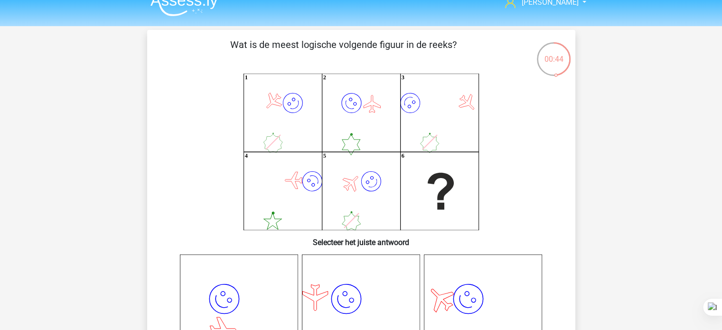
scroll to position [0, 0]
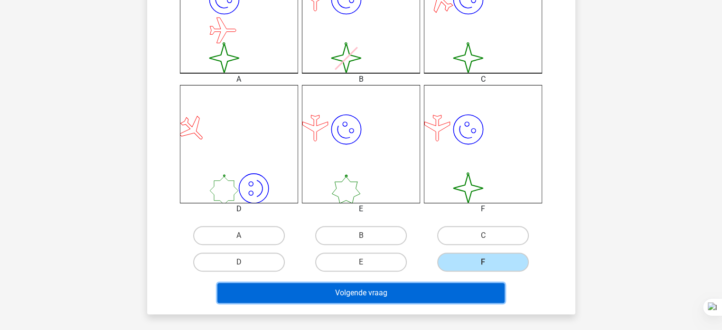
click at [479, 294] on button "Volgende vraag" at bounding box center [360, 293] width 287 height 20
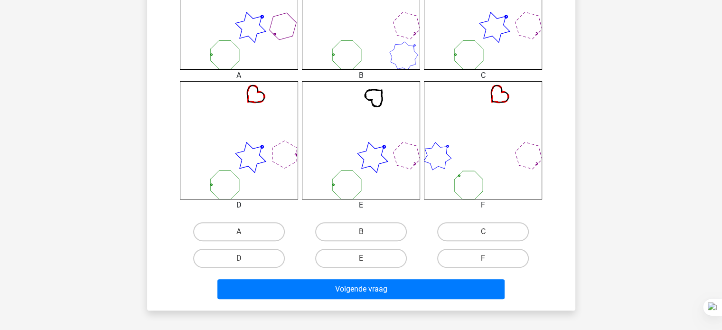
scroll to position [330, 0]
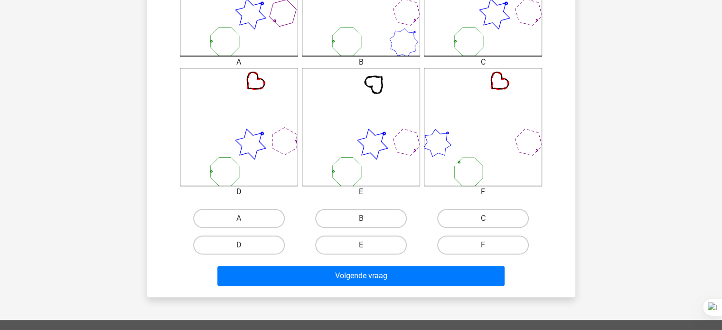
click at [467, 209] on label "C" at bounding box center [483, 218] width 92 height 19
click at [483, 218] on input "C" at bounding box center [486, 221] width 6 height 6
radio input "true"
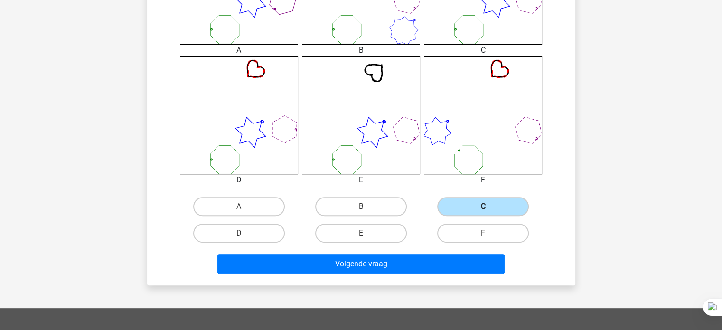
scroll to position [345, 0]
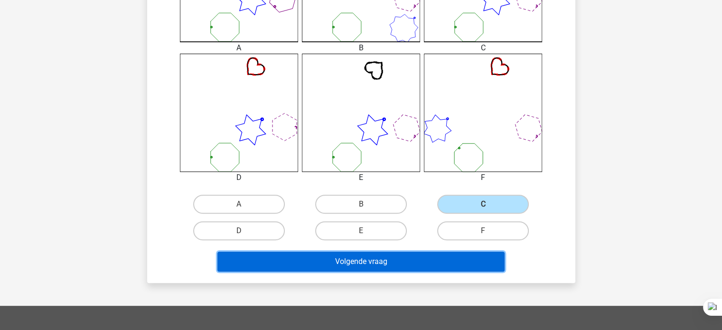
click at [382, 261] on button "Volgende vraag" at bounding box center [360, 262] width 287 height 20
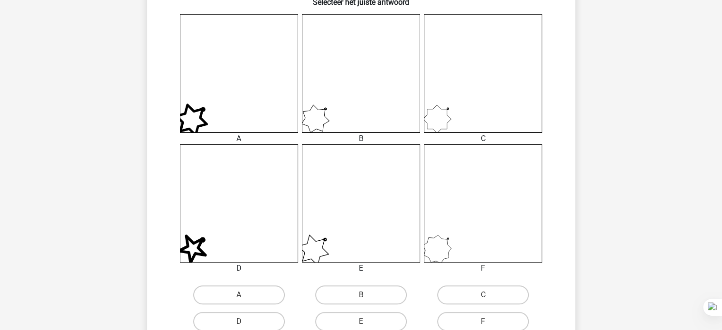
scroll to position [325, 0]
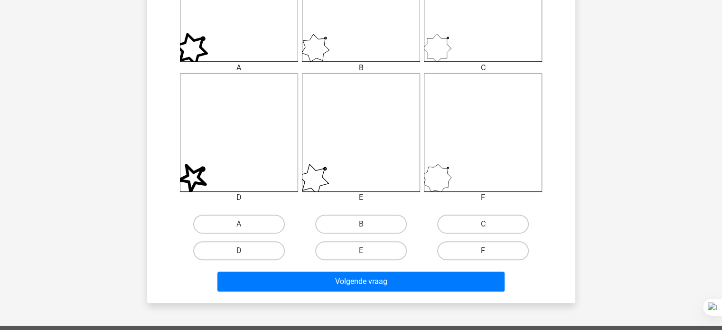
click at [462, 251] on label "F" at bounding box center [483, 250] width 92 height 19
click at [483, 251] on input "F" at bounding box center [486, 254] width 6 height 6
radio input "true"
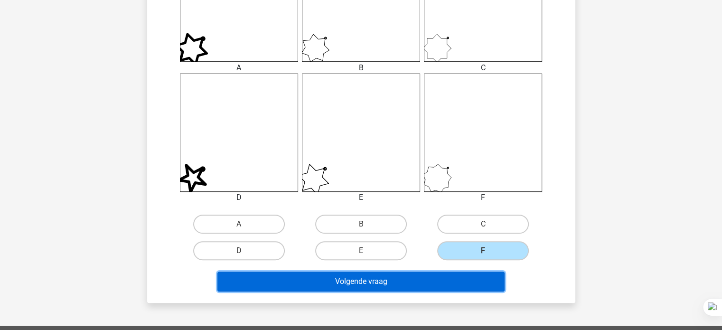
click at [424, 281] on button "Volgende vraag" at bounding box center [360, 281] width 287 height 20
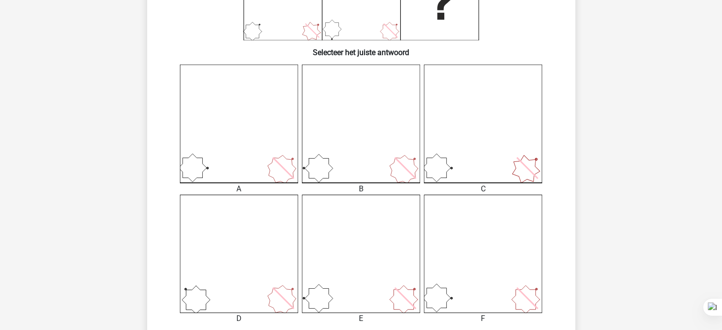
scroll to position [206, 0]
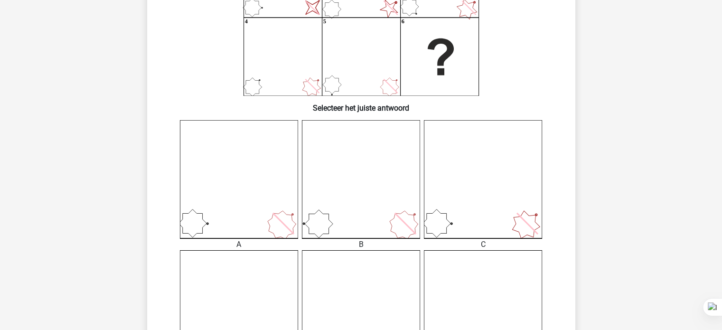
click at [497, 134] on icon at bounding box center [483, 179] width 118 height 118
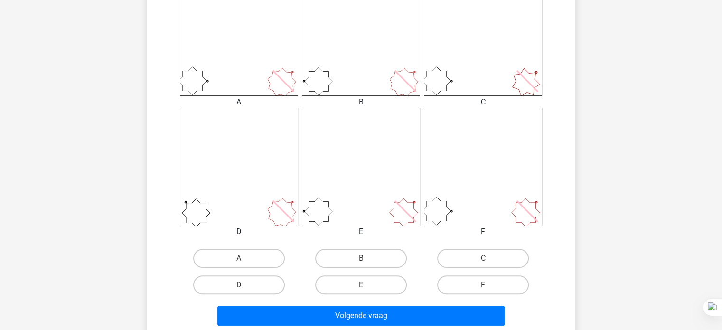
scroll to position [298, 0]
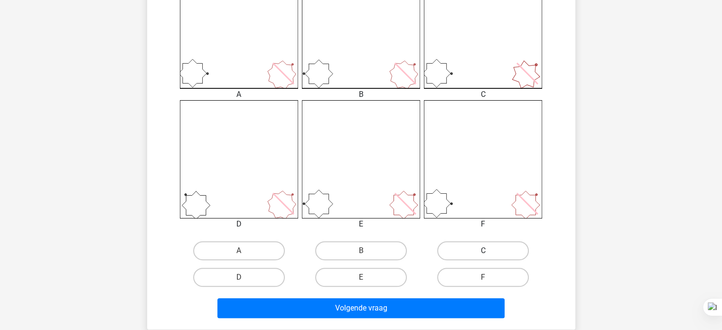
click at [439, 246] on label "C" at bounding box center [483, 250] width 92 height 19
click at [483, 251] on input "C" at bounding box center [486, 254] width 6 height 6
radio input "true"
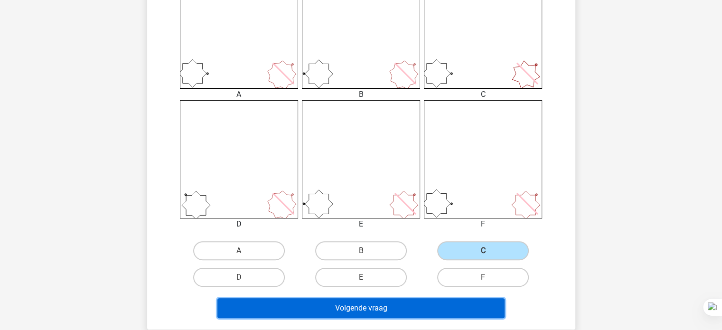
click at [408, 304] on button "Volgende vraag" at bounding box center [360, 308] width 287 height 20
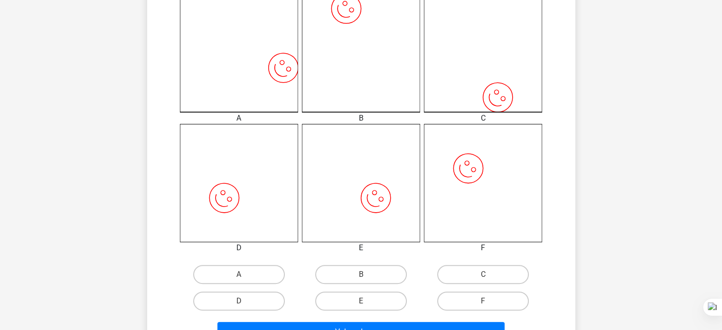
scroll to position [312, 0]
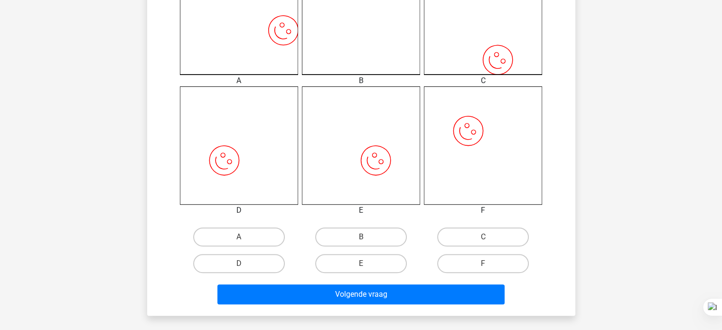
click at [483, 235] on label "C" at bounding box center [483, 236] width 92 height 19
click at [483, 237] on input "C" at bounding box center [486, 240] width 6 height 6
radio input "true"
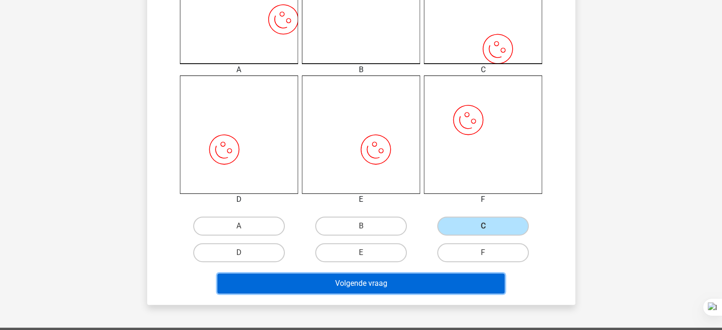
click at [332, 287] on button "Volgende vraag" at bounding box center [360, 283] width 287 height 20
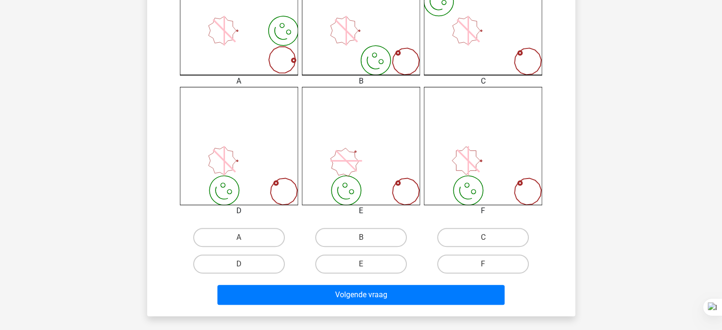
scroll to position [358, 0]
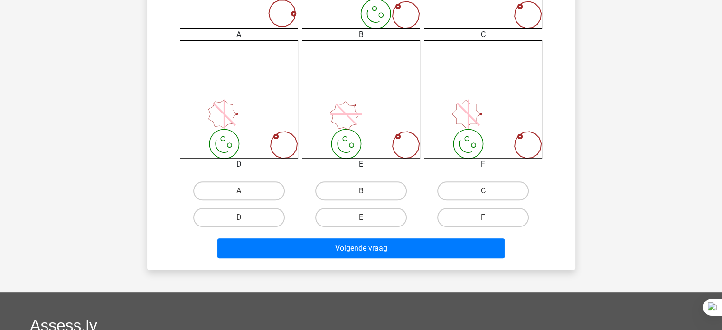
click at [282, 209] on div "D" at bounding box center [239, 217] width 114 height 19
click at [260, 218] on label "D" at bounding box center [239, 217] width 92 height 19
click at [245, 218] on input "D" at bounding box center [242, 220] width 6 height 6
radio input "true"
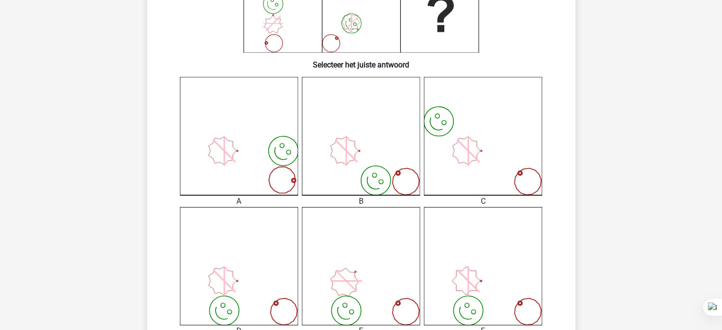
scroll to position [188, 0]
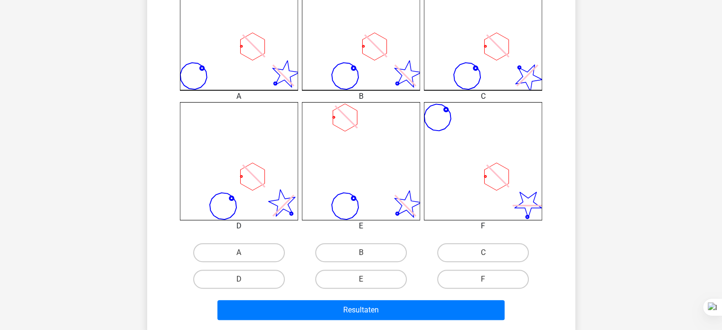
scroll to position [296, 0]
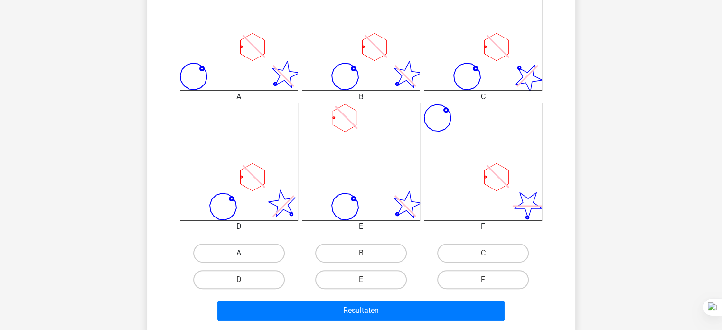
click at [260, 252] on label "A" at bounding box center [239, 252] width 92 height 19
click at [245, 253] on input "A" at bounding box center [242, 256] width 6 height 6
radio input "true"
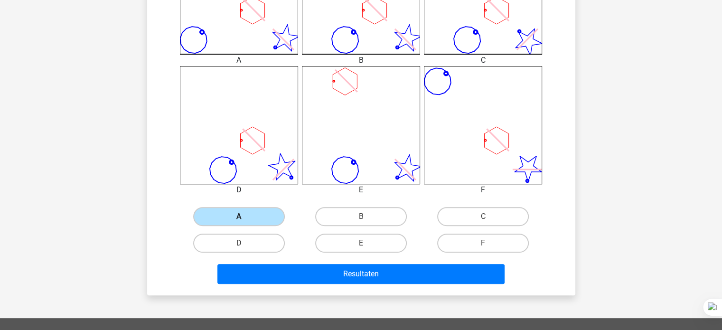
scroll to position [332, 0]
